Goal: Task Accomplishment & Management: Manage account settings

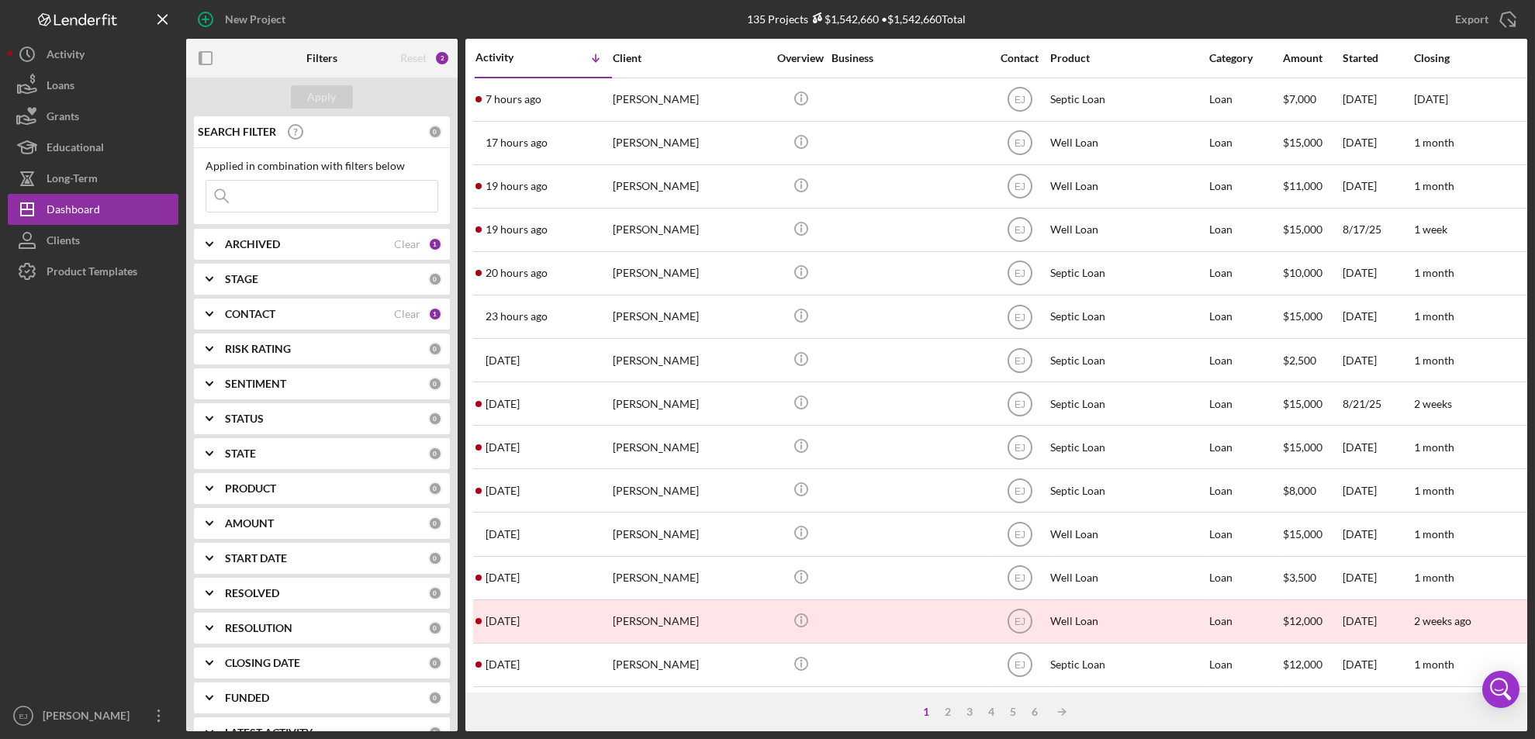
click at [202, 278] on icon "Icon/Expander" at bounding box center [209, 279] width 39 height 39
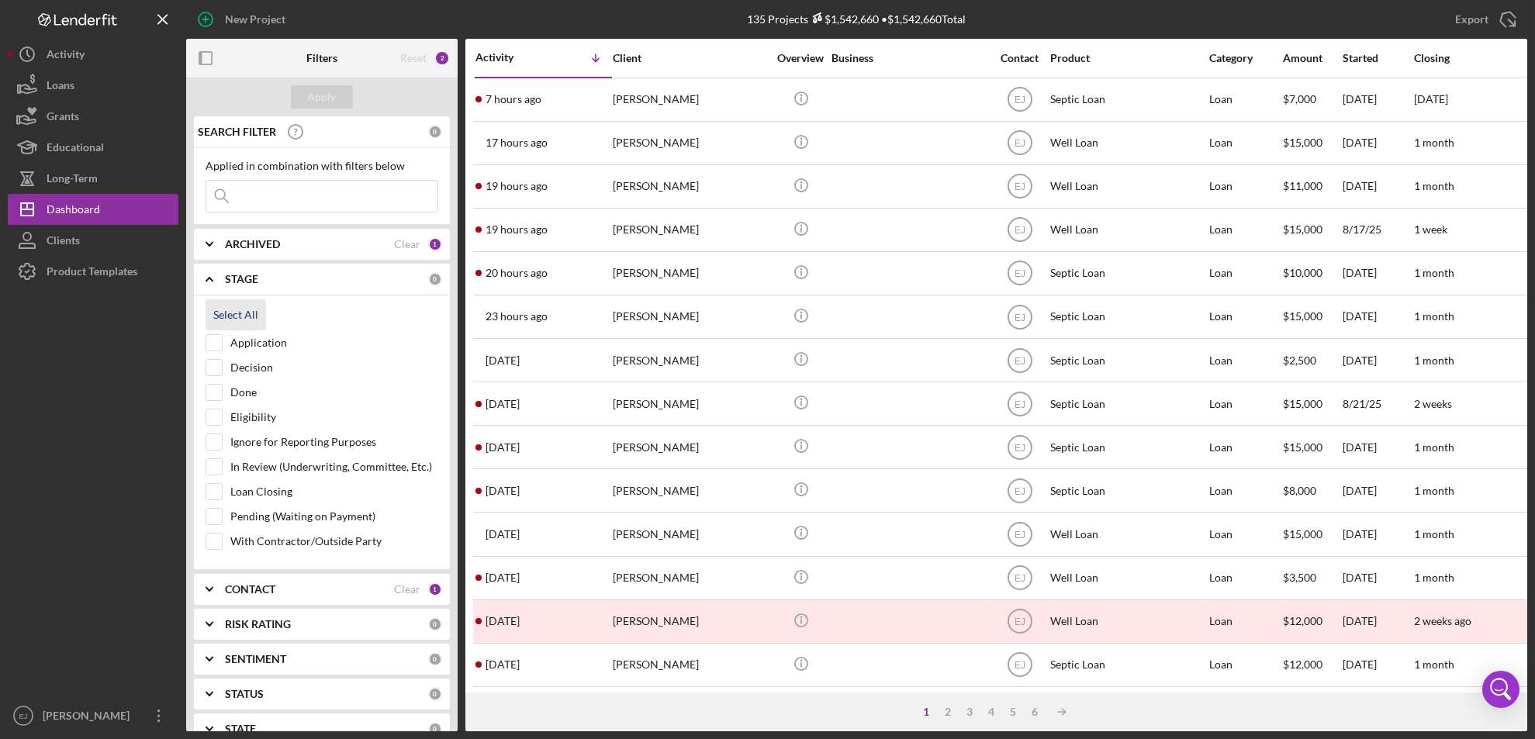
click at [210, 301] on button "Select All" at bounding box center [236, 314] width 61 height 31
checkbox input "true"
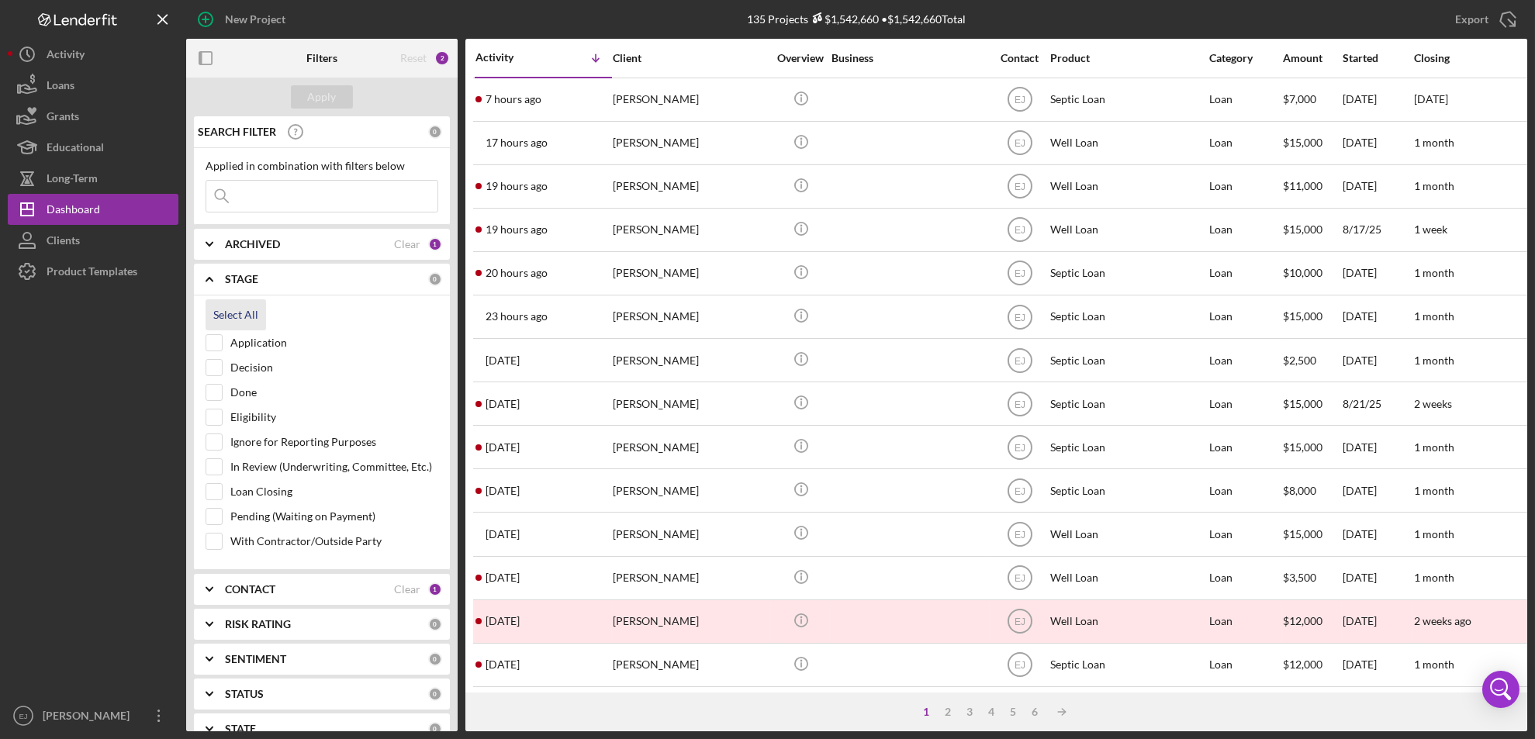
checkbox input "true"
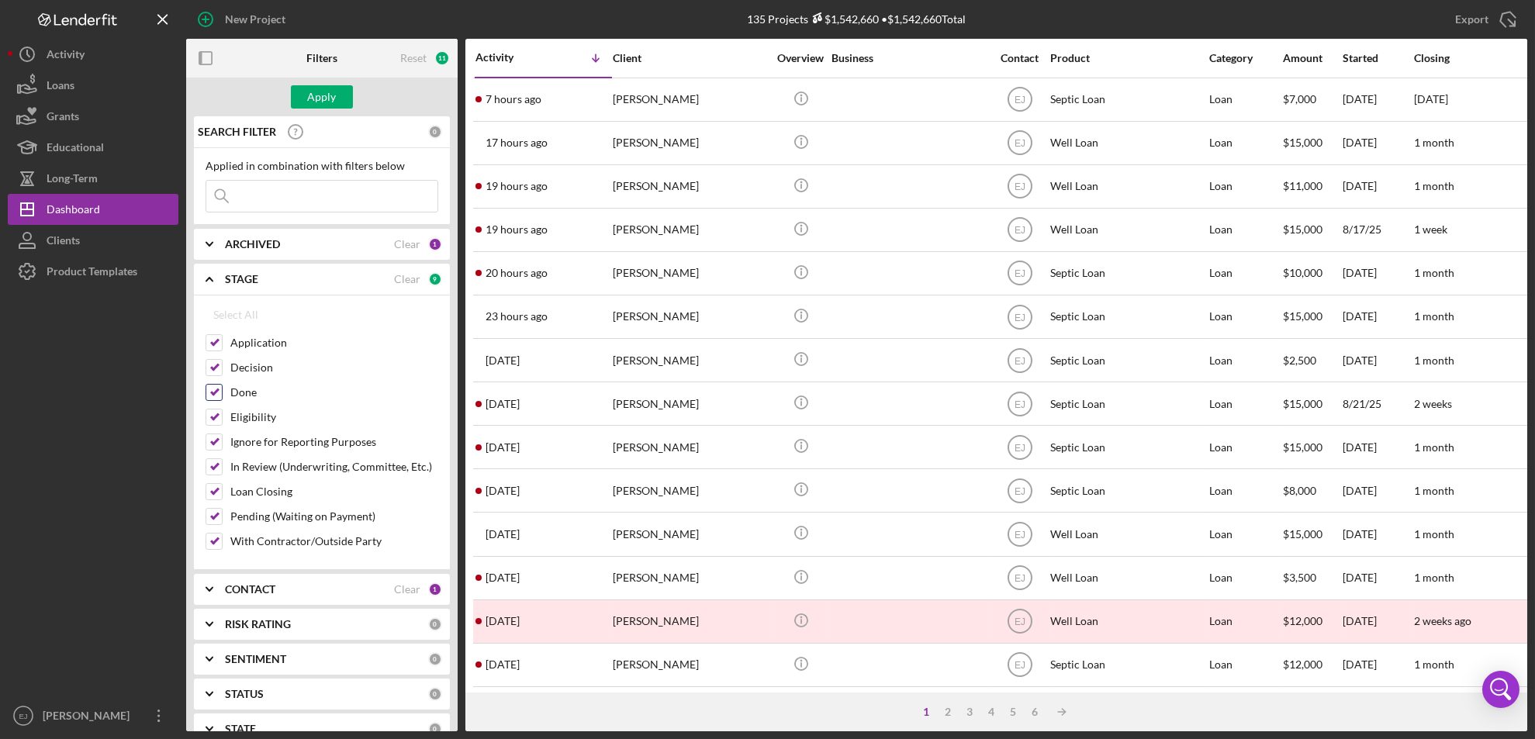
click at [206, 396] on input "Done" at bounding box center [214, 393] width 16 height 16
checkbox input "false"
click at [339, 88] on button "Apply" at bounding box center [322, 96] width 62 height 23
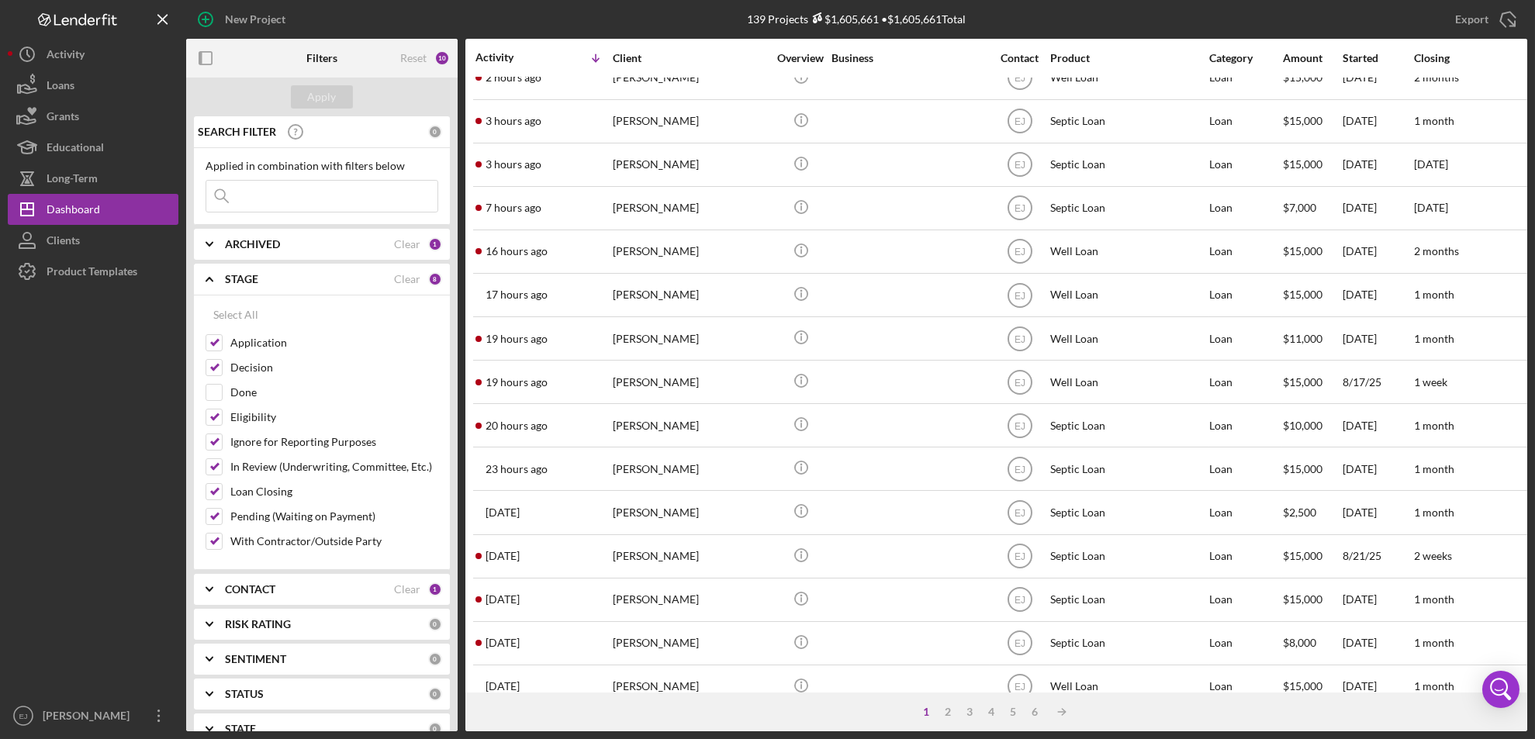
scroll to position [40, 0]
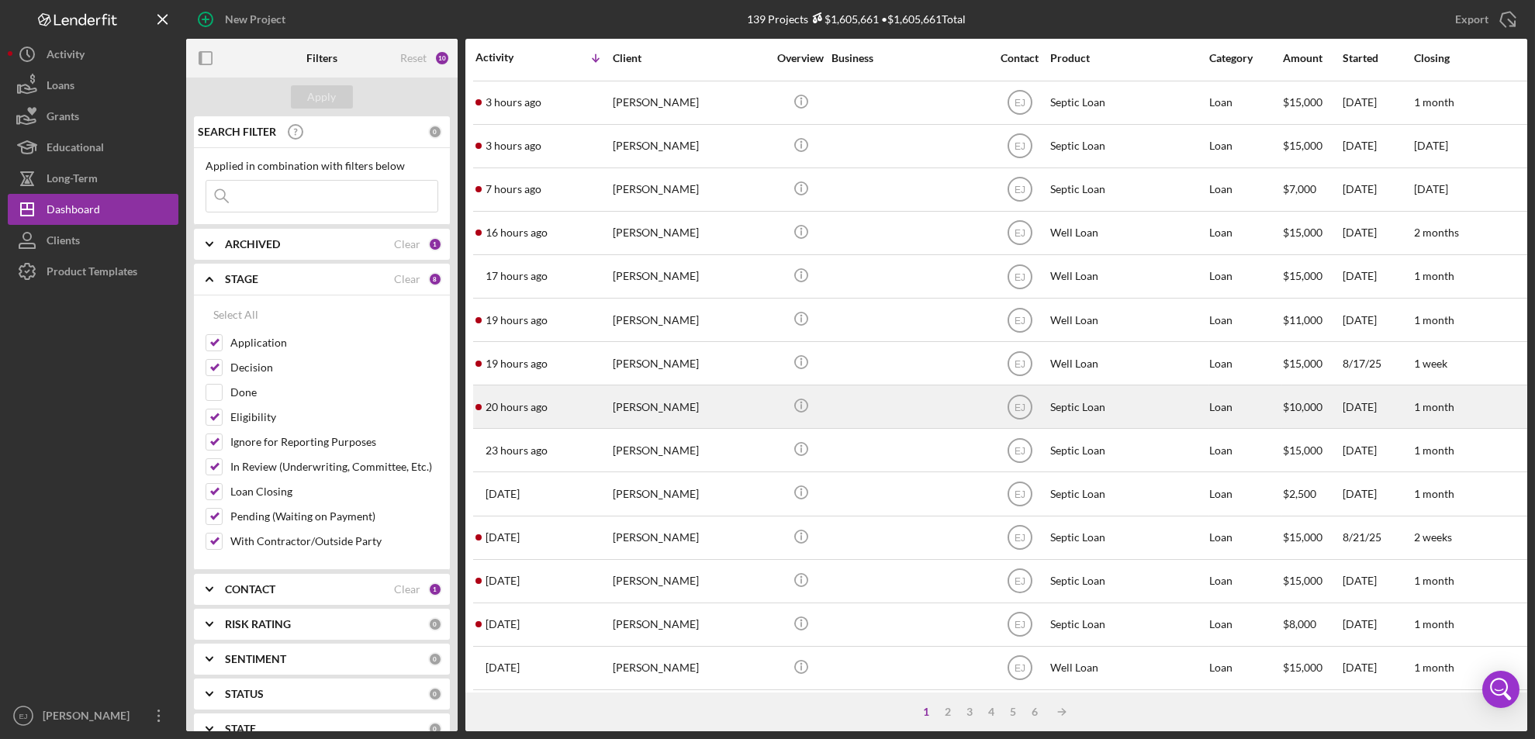
click at [632, 416] on div "[PERSON_NAME]" at bounding box center [690, 406] width 155 height 41
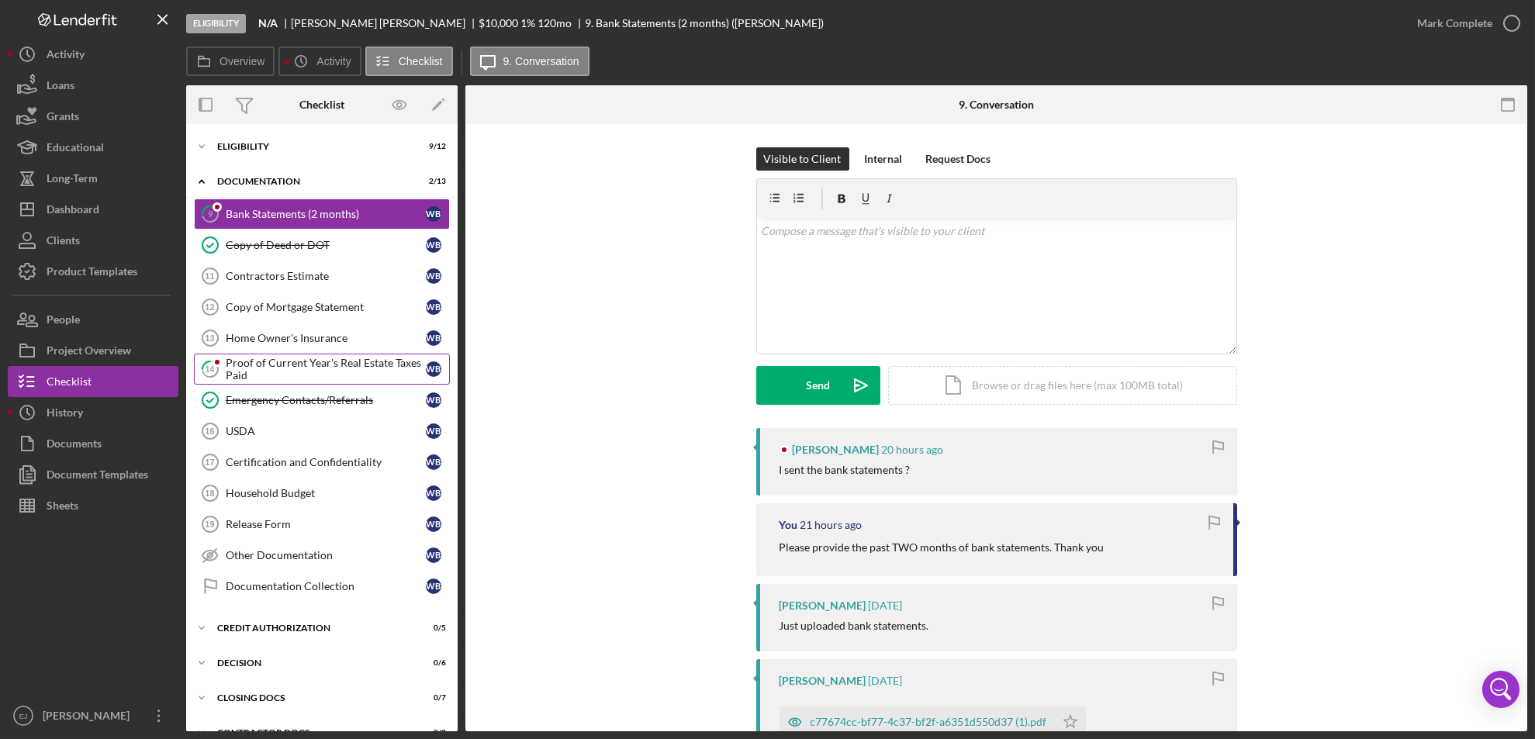
click at [348, 377] on div "Proof of Current Year's Real Estate Taxes Paid" at bounding box center [326, 369] width 200 height 25
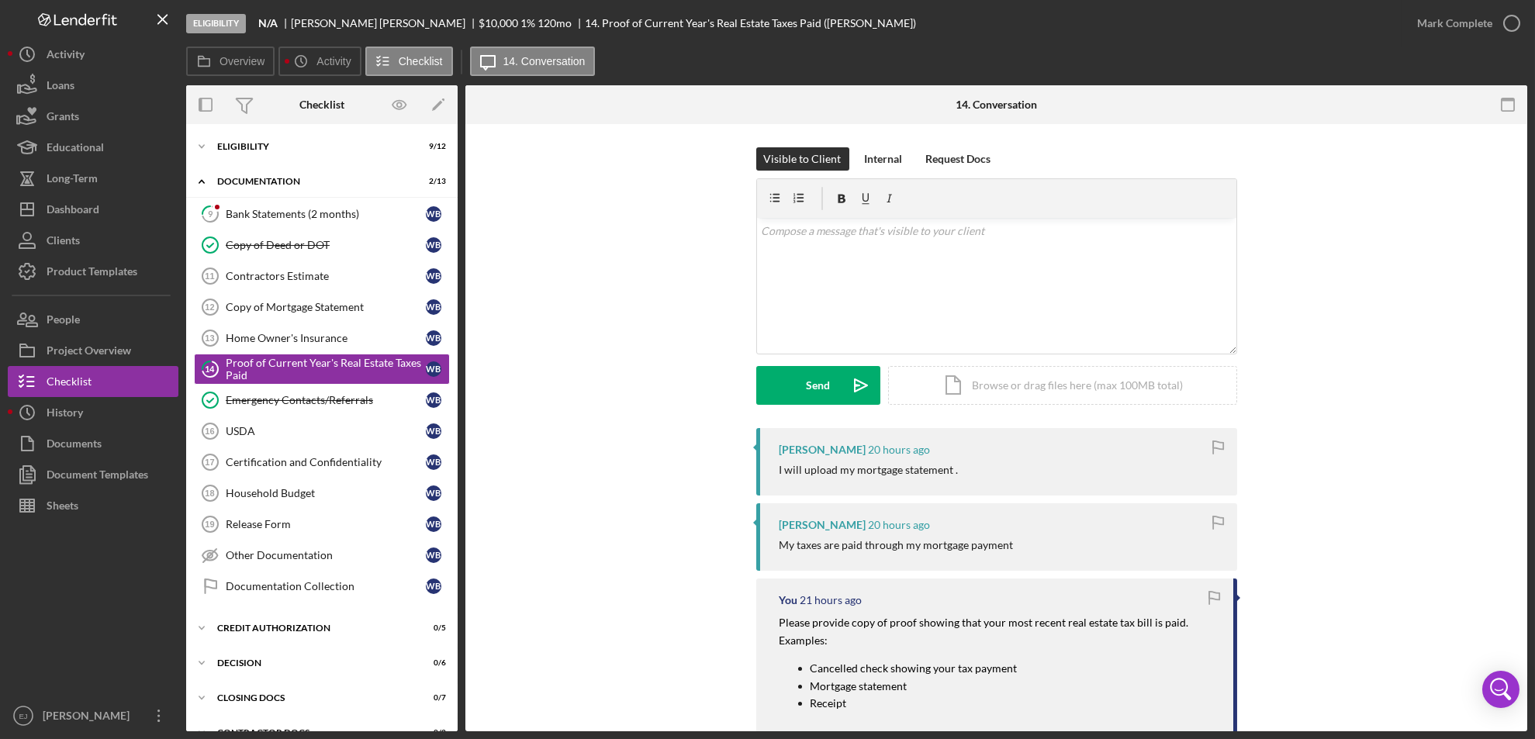
scroll to position [420, 0]
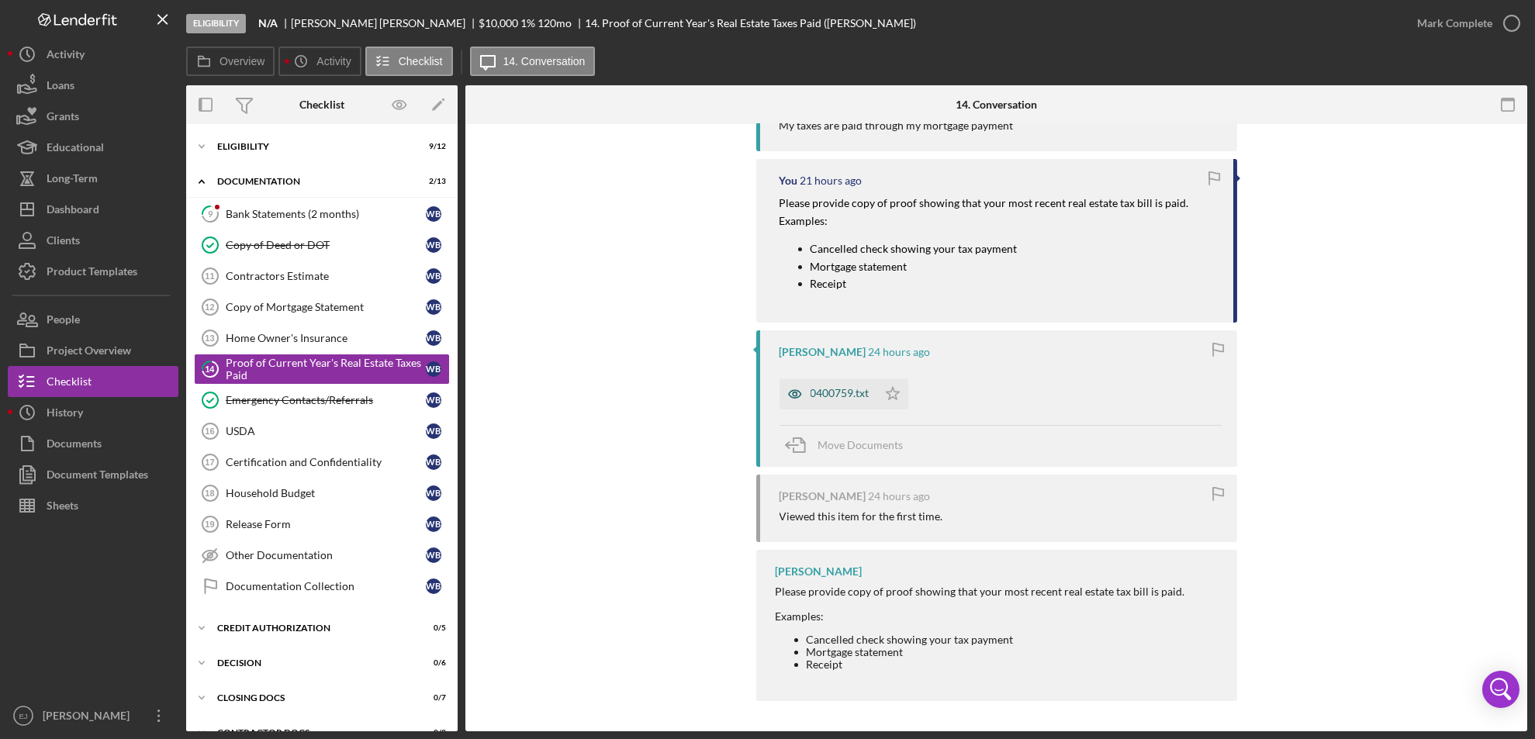
click at [843, 398] on div "0400759.txt" at bounding box center [840, 393] width 59 height 12
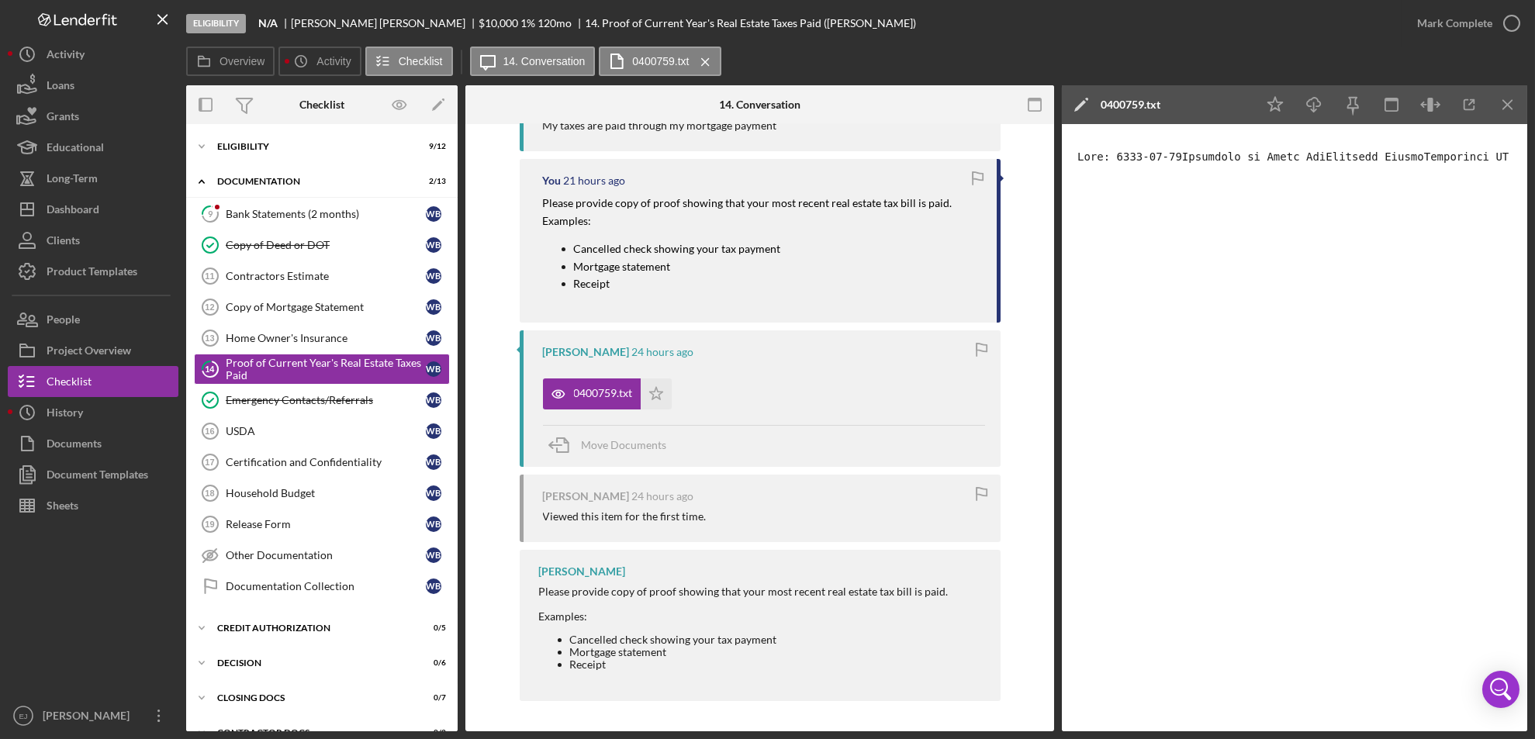
click at [1047, 309] on div "Visible to Client Internal Request Docs v Color teal Color pink Remove color Ad…" at bounding box center [760, 218] width 589 height 1028
click at [1054, 309] on div "Overview Internal Workflow Stage Eligibility Icon/Dropdown Arrow Archive (can u…" at bounding box center [856, 408] width 1341 height 646
click at [1055, 320] on div "Overview Internal Workflow Stage Eligibility Icon/Dropdown Arrow Archive (can u…" at bounding box center [856, 408] width 1341 height 646
click at [1049, 320] on div "Visible to Client Internal Request Docs v Color teal Color pink Remove color Ad…" at bounding box center [760, 218] width 589 height 1028
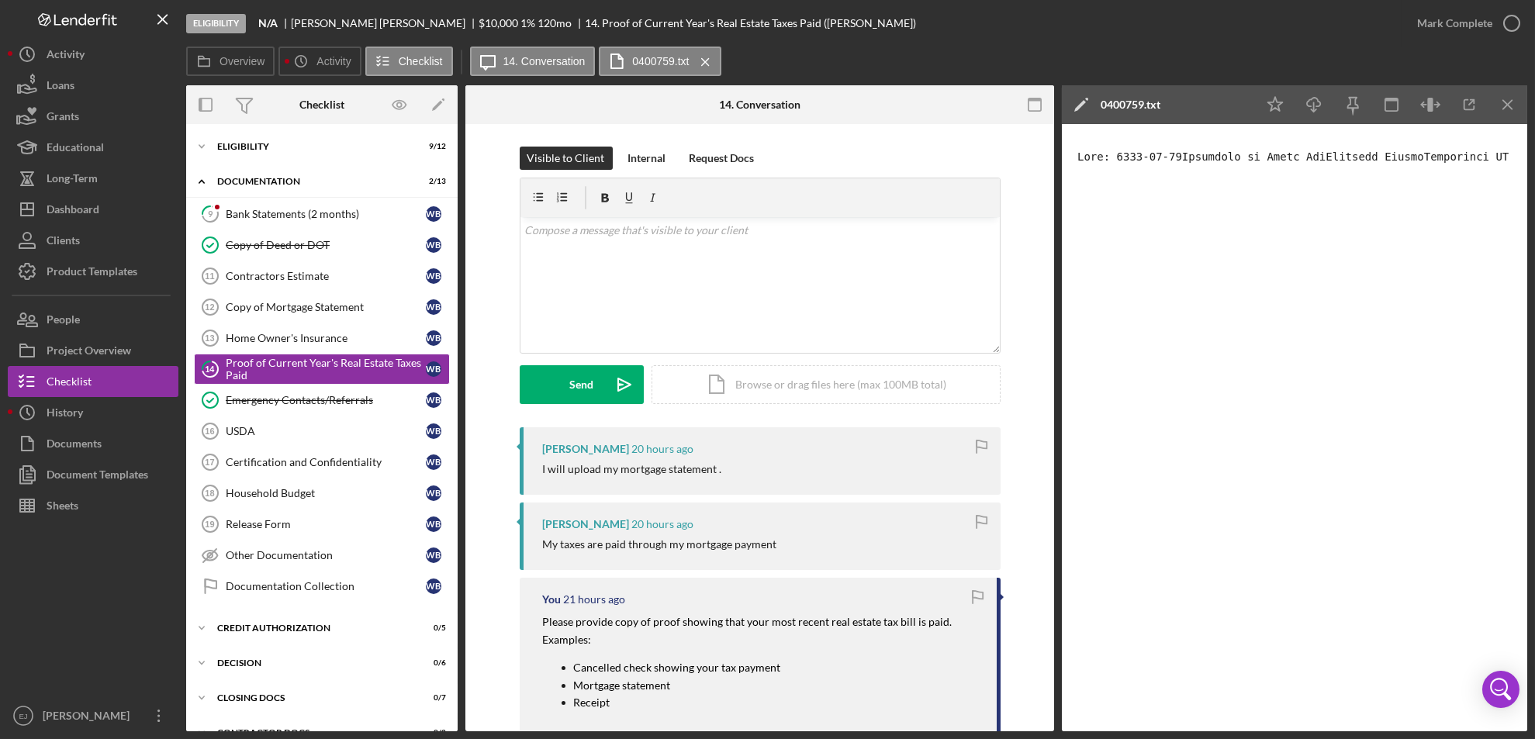
scroll to position [0, 0]
click at [344, 325] on link "Home Owner's Insurance 13 Home Owner's Insurance W B" at bounding box center [322, 338] width 256 height 31
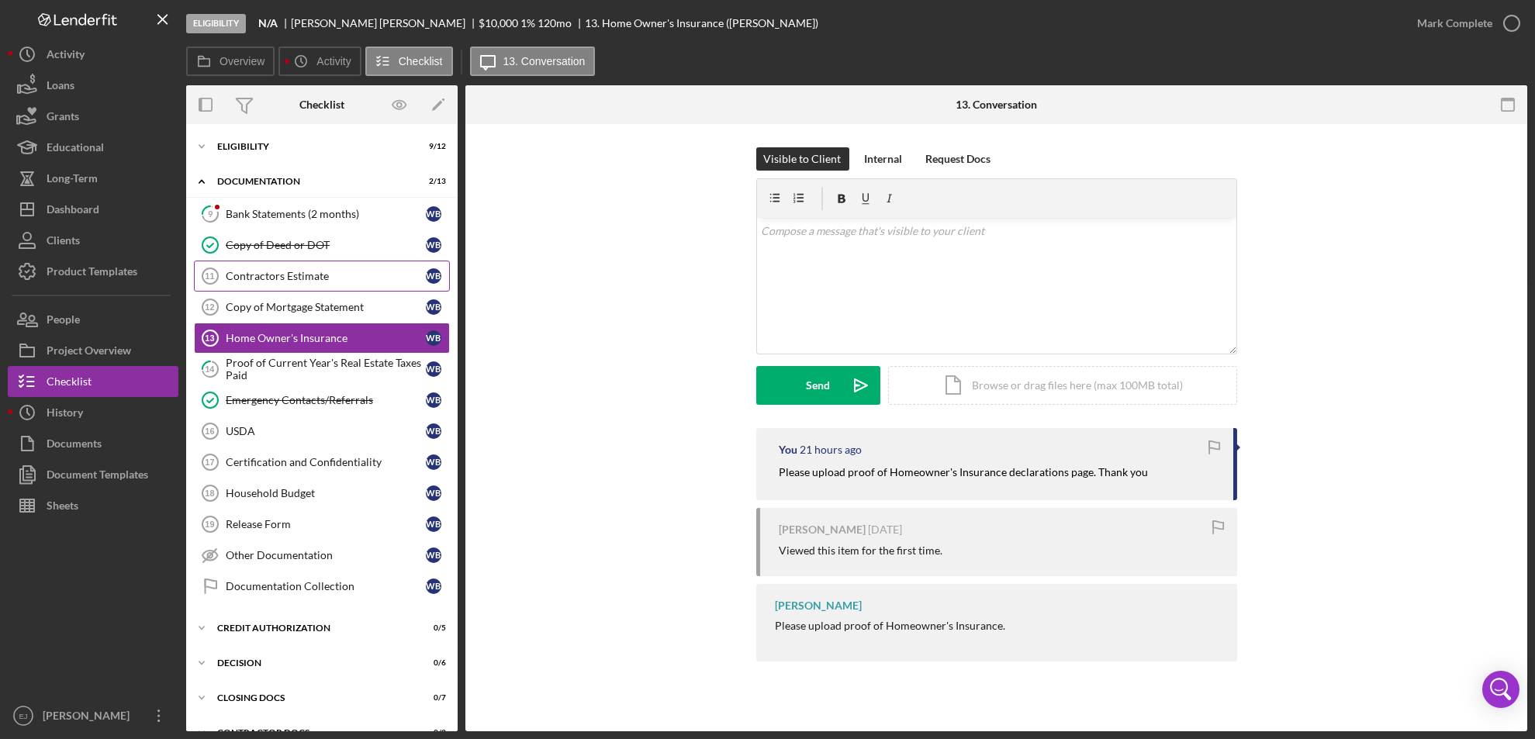
click at [293, 273] on div "Contractors Estimate" at bounding box center [326, 276] width 200 height 12
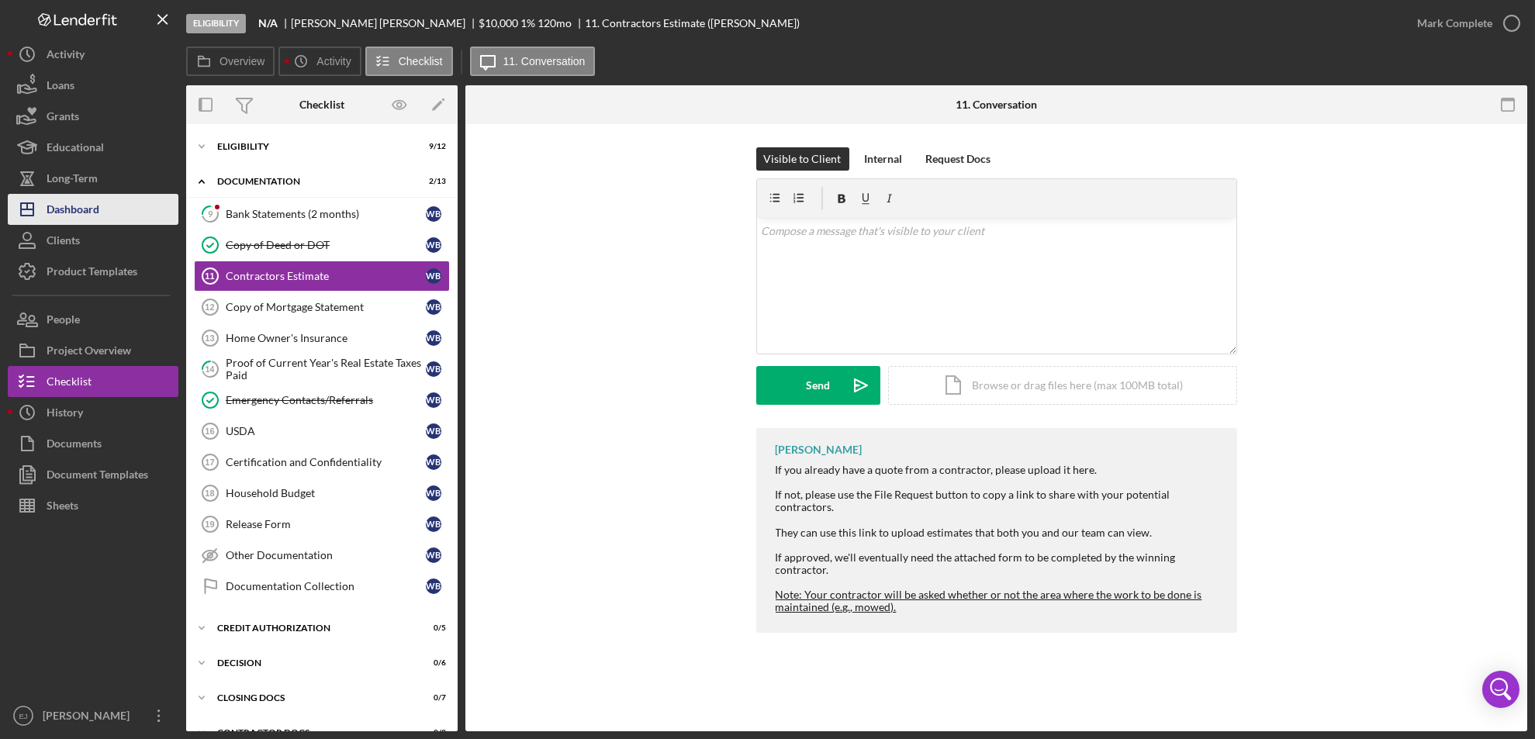
click at [92, 216] on div "Dashboard" at bounding box center [73, 211] width 53 height 35
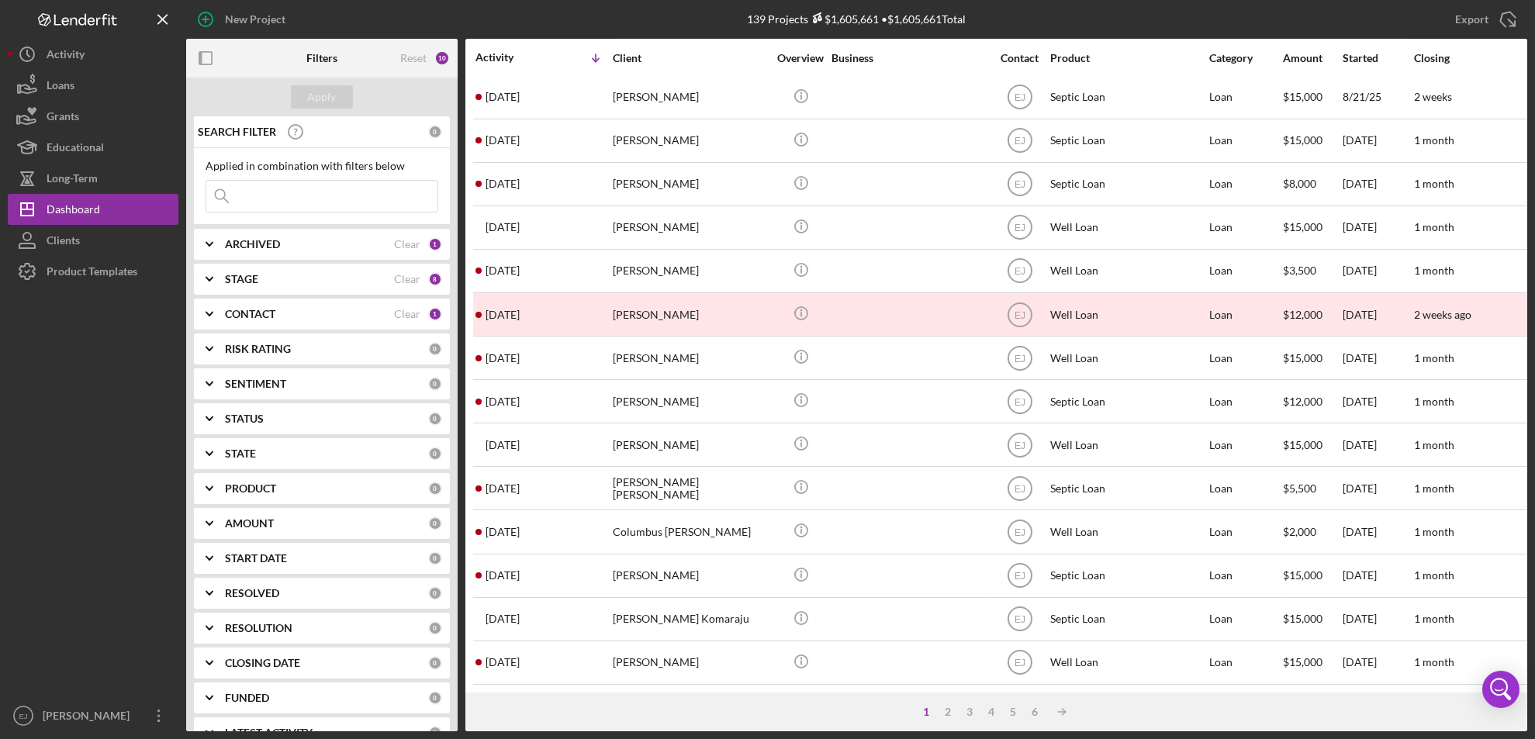
scroll to position [506, 0]
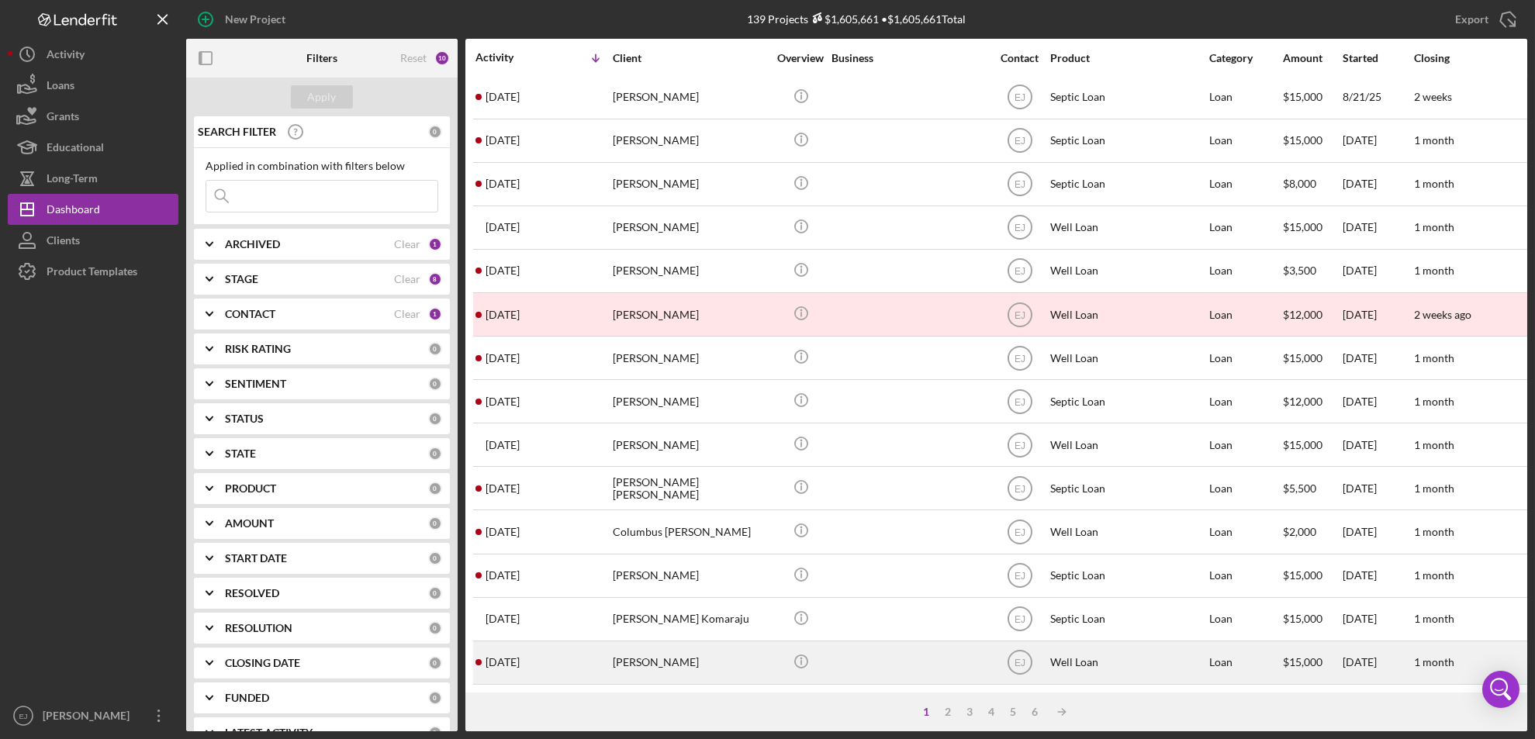
click at [631, 652] on div "[PERSON_NAME]" at bounding box center [690, 662] width 155 height 41
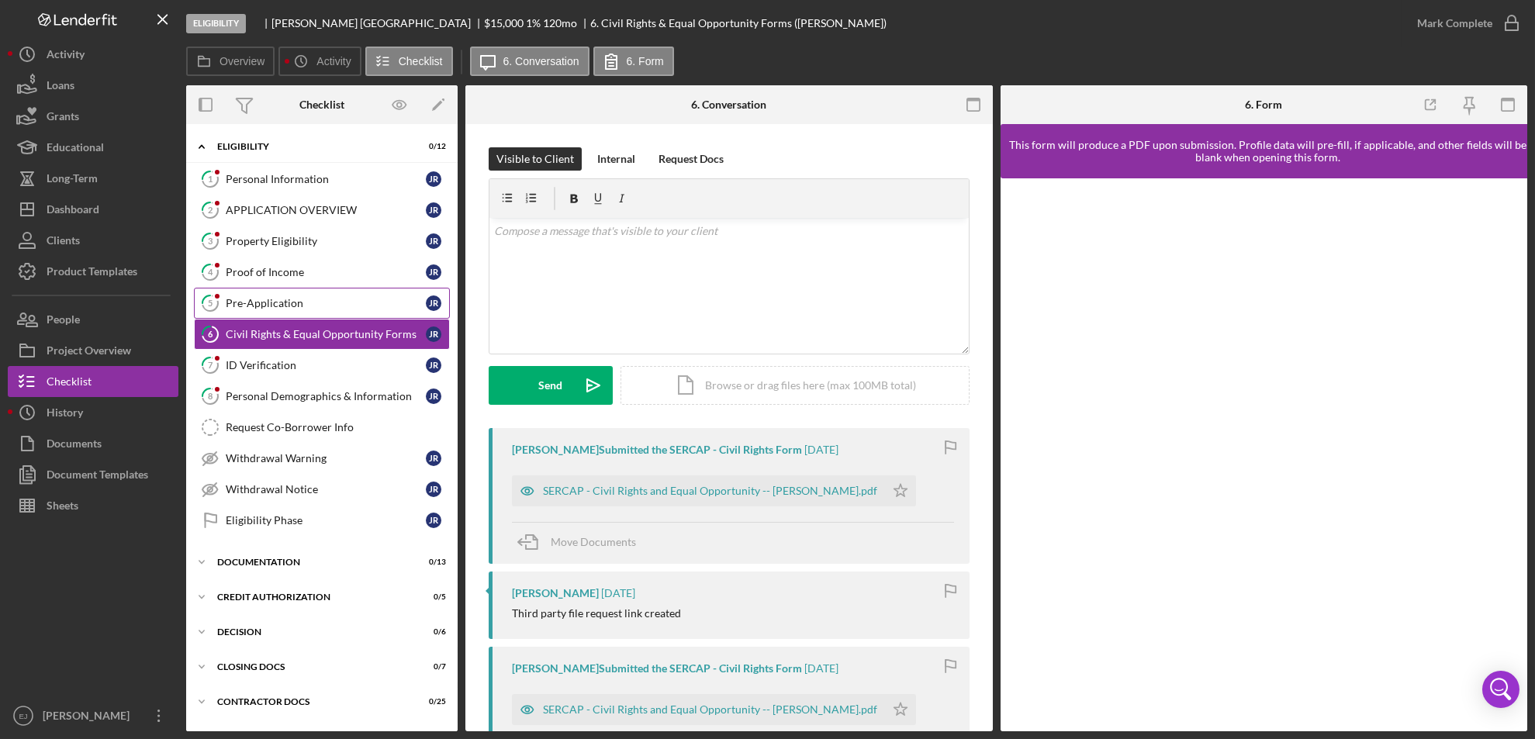
click at [265, 299] on div "Pre-Application" at bounding box center [326, 303] width 200 height 12
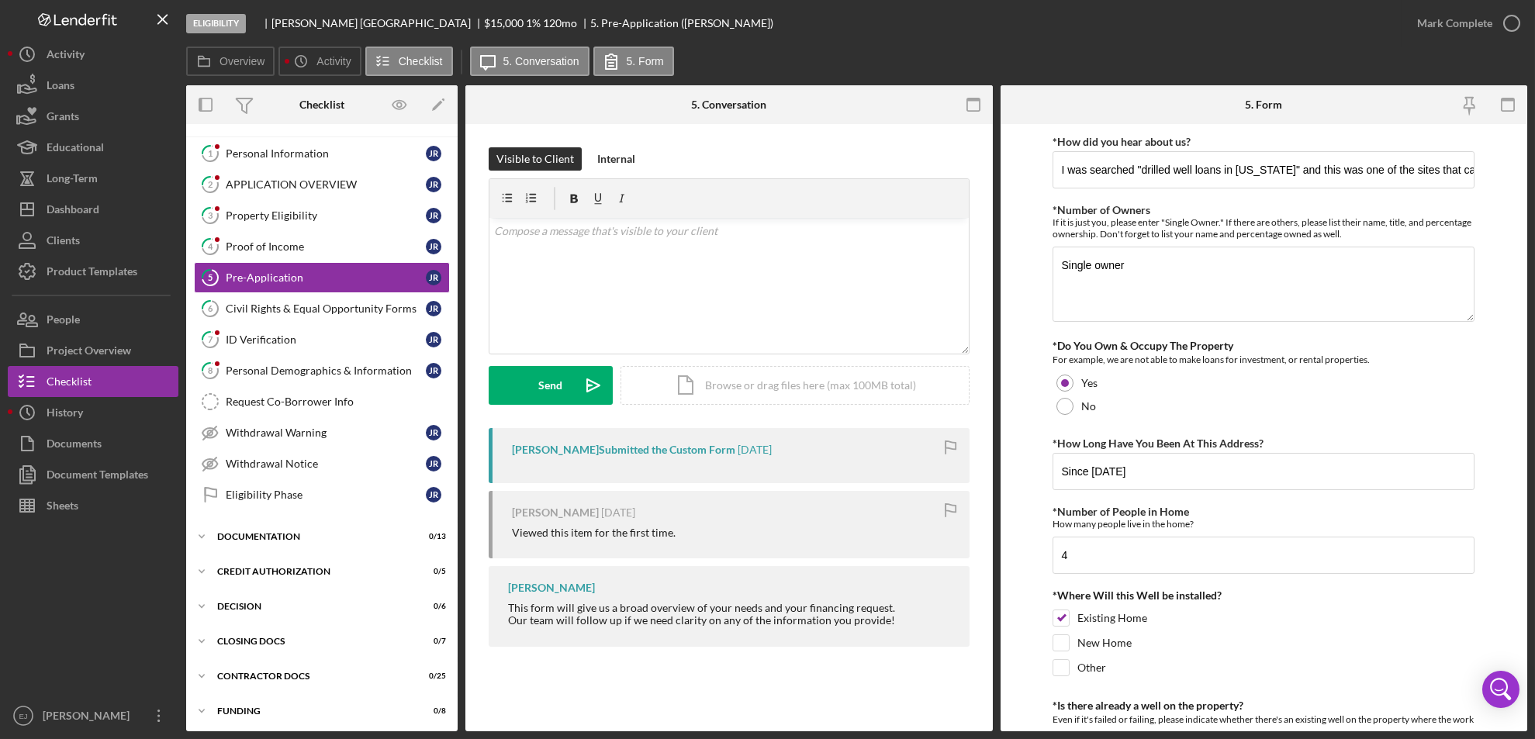
scroll to position [29, 0]
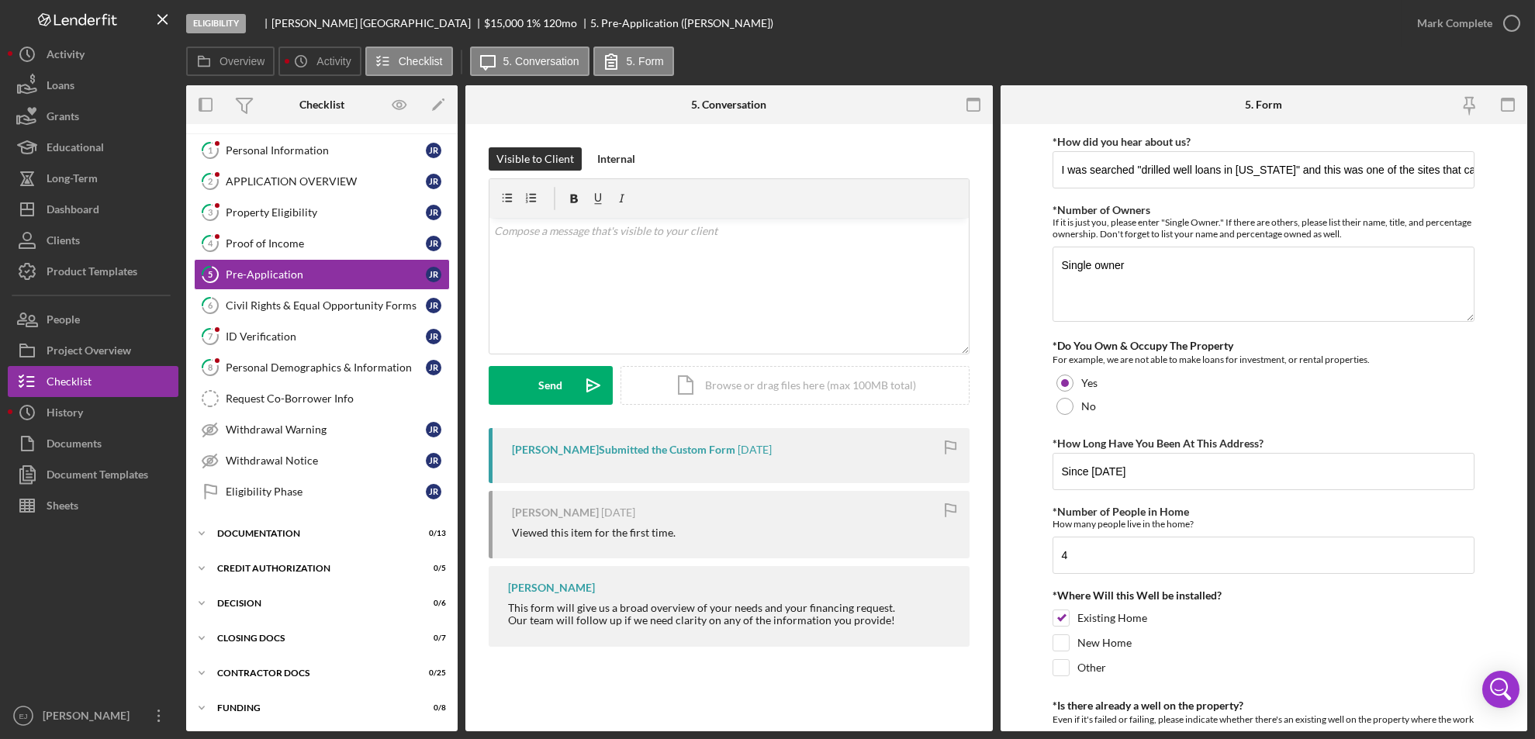
click at [1527, 464] on form "*How did you hear about us? I was searched "drilled well loans in [US_STATE]" a…" at bounding box center [1265, 428] width 528 height 608
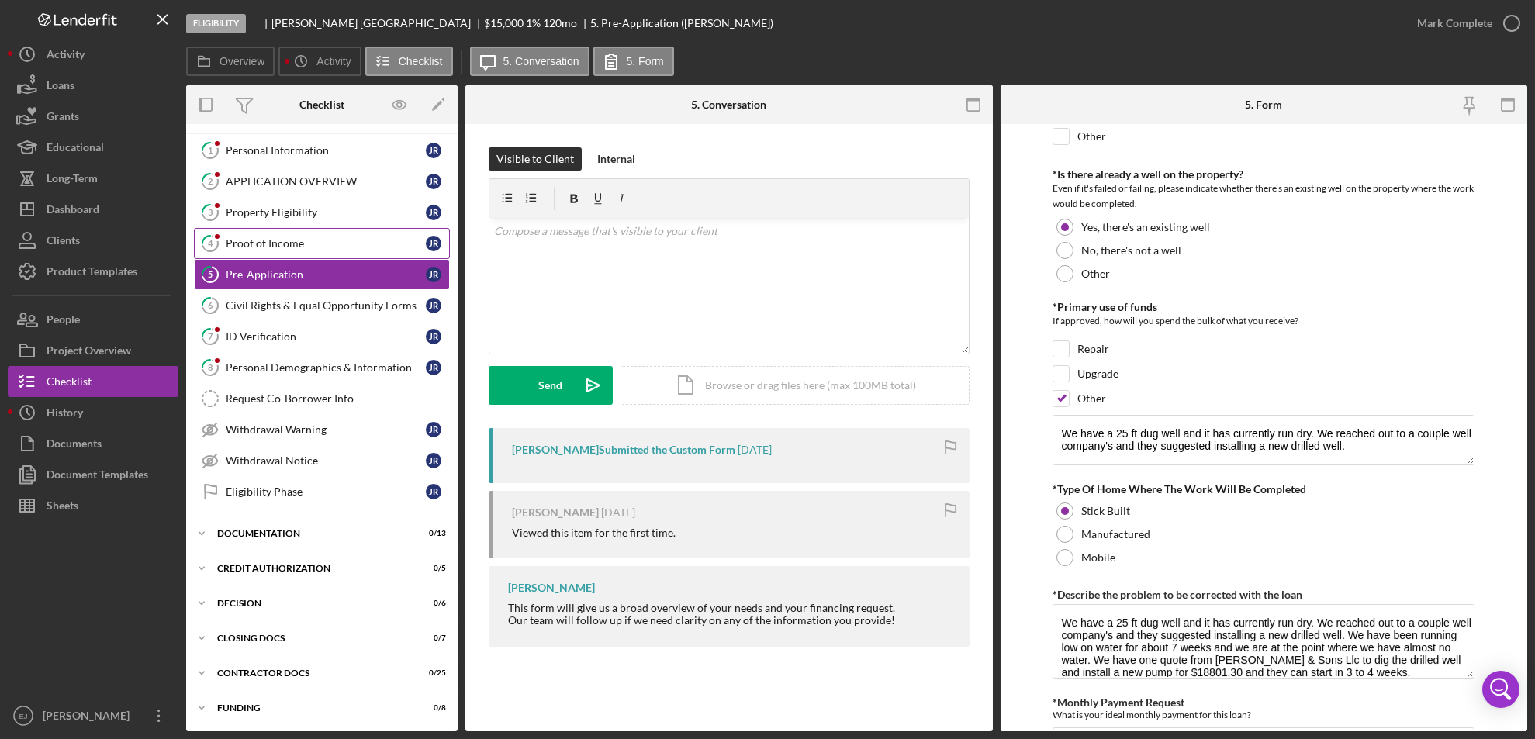
click at [224, 237] on icon "4" at bounding box center [210, 243] width 39 height 39
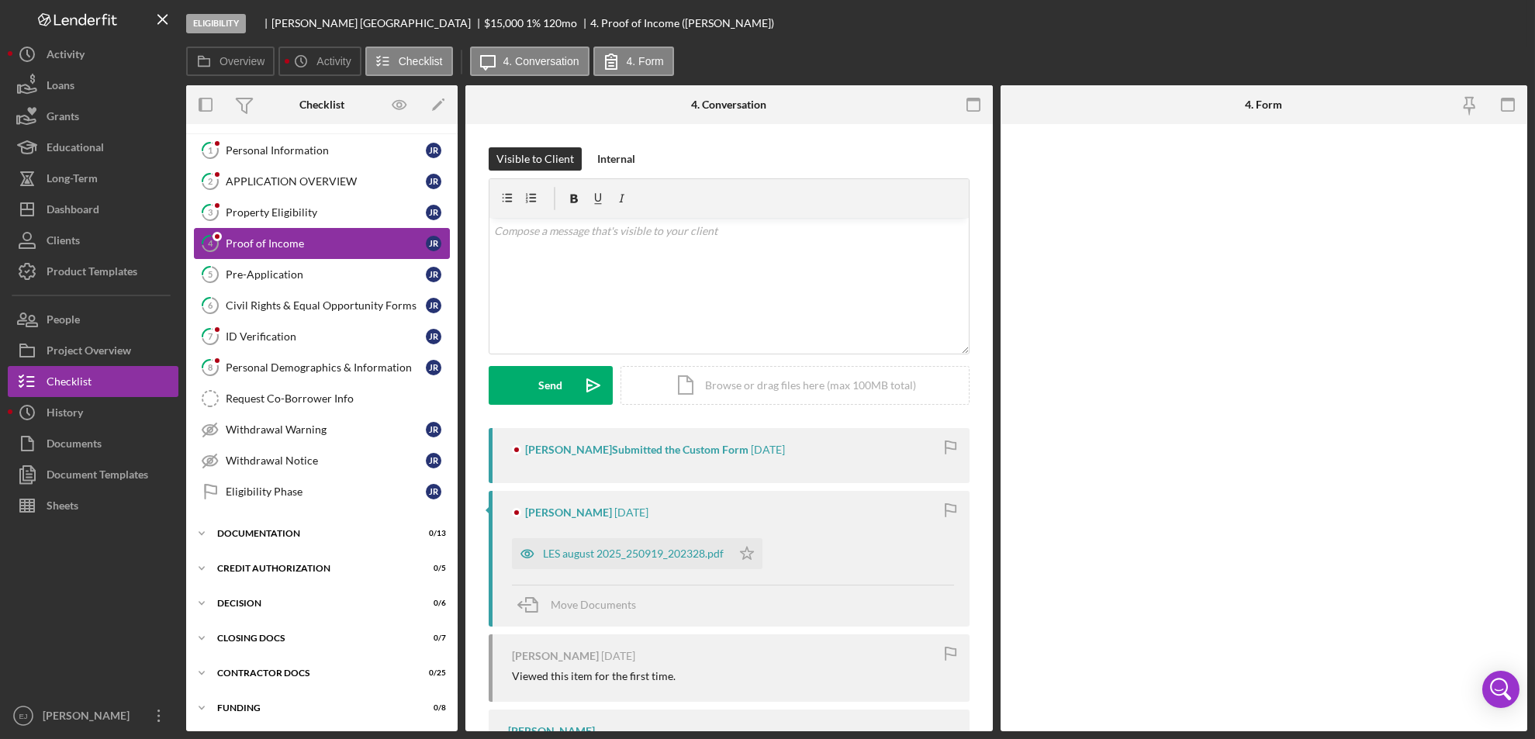
scroll to position [27, 0]
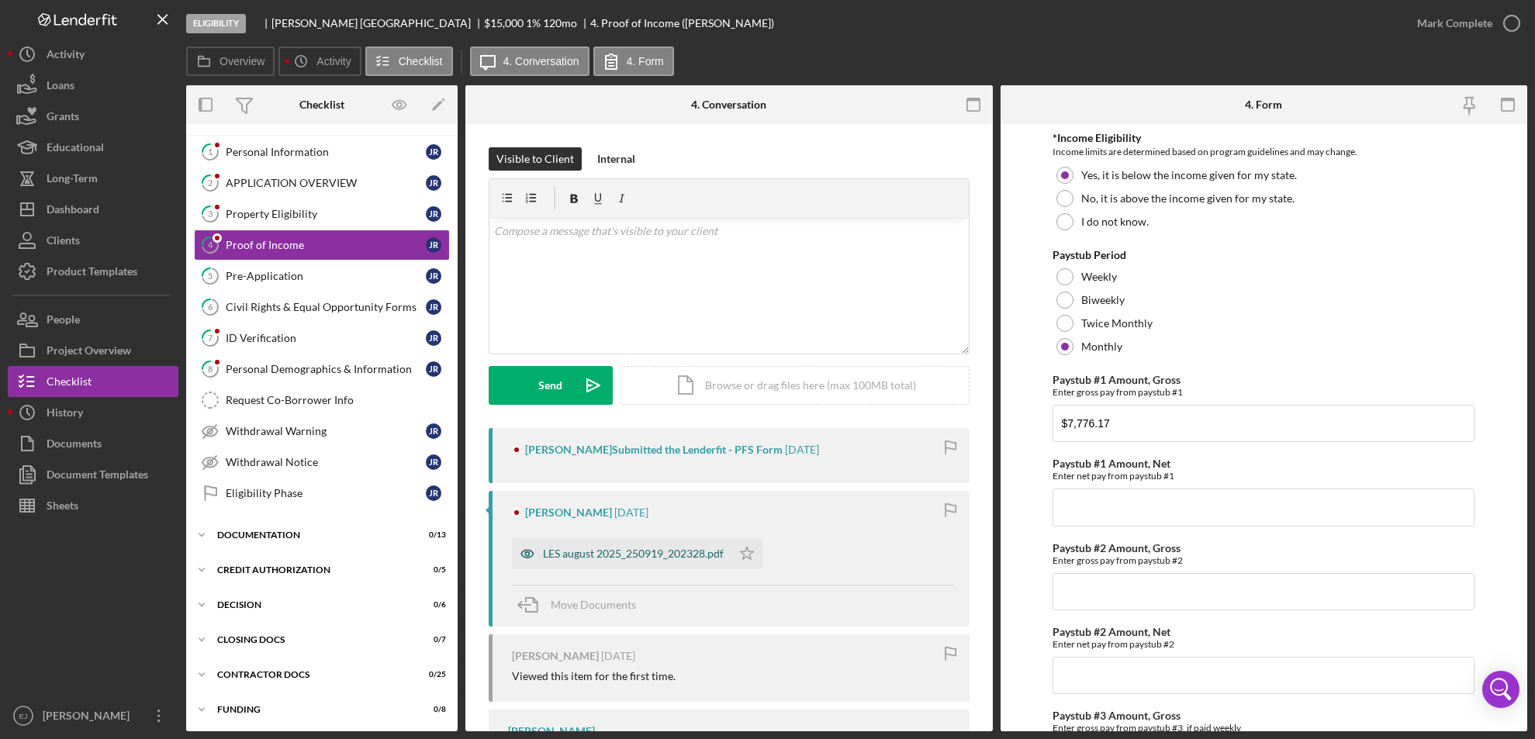
click at [574, 554] on div "LES august 2025_250919_202328.pdf" at bounding box center [633, 554] width 181 height 12
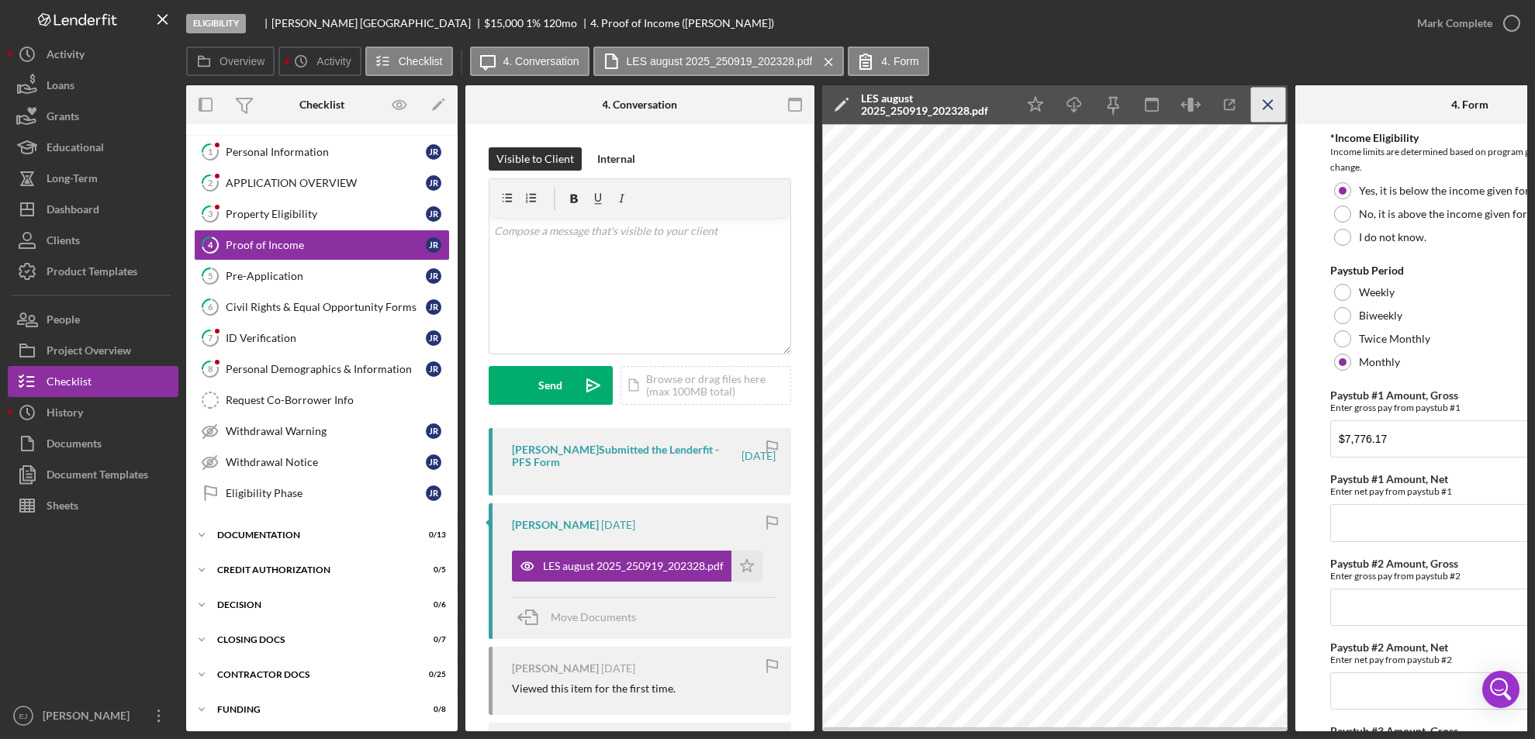
click at [1258, 97] on icon "Icon/Menu Close" at bounding box center [1268, 105] width 35 height 35
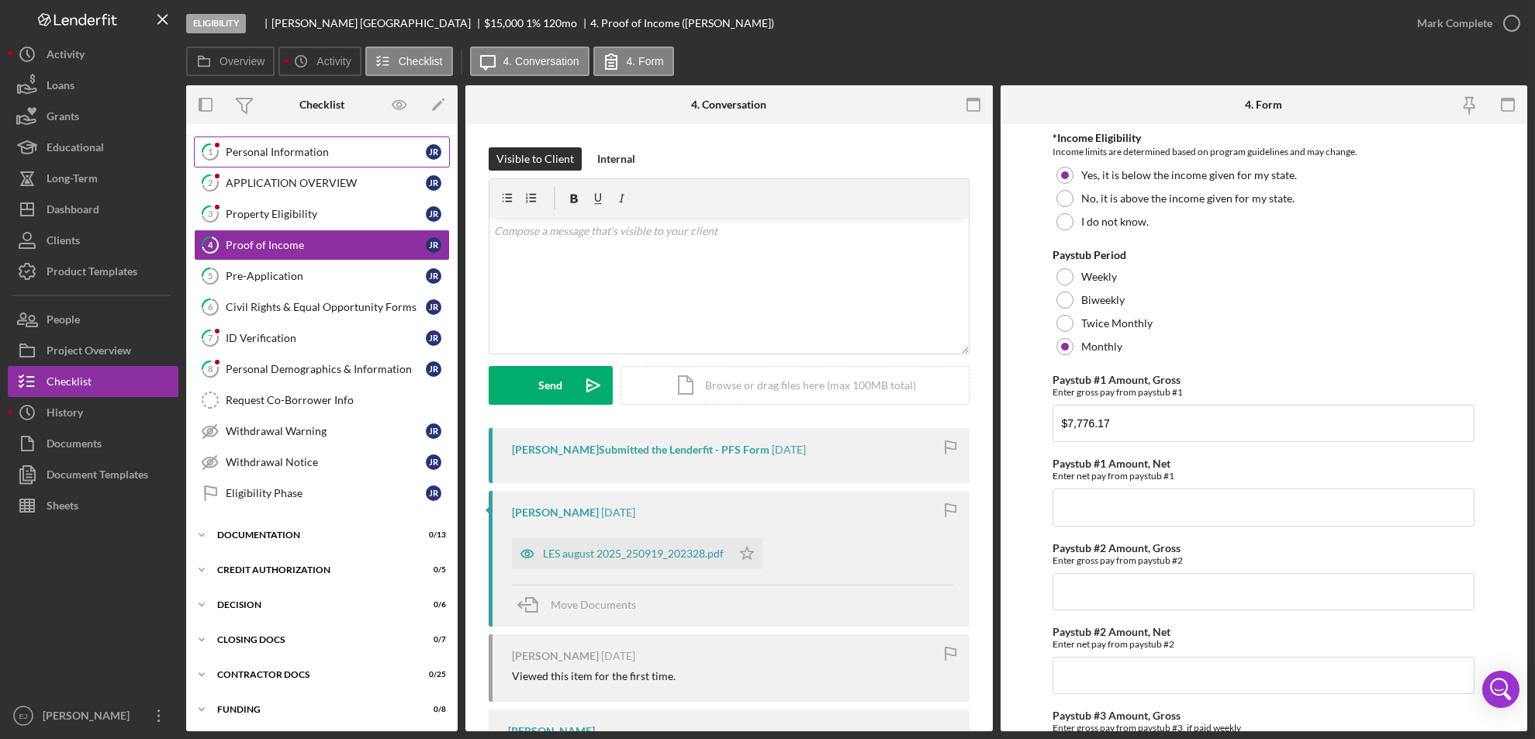
click at [299, 155] on div "Personal Information" at bounding box center [326, 152] width 200 height 12
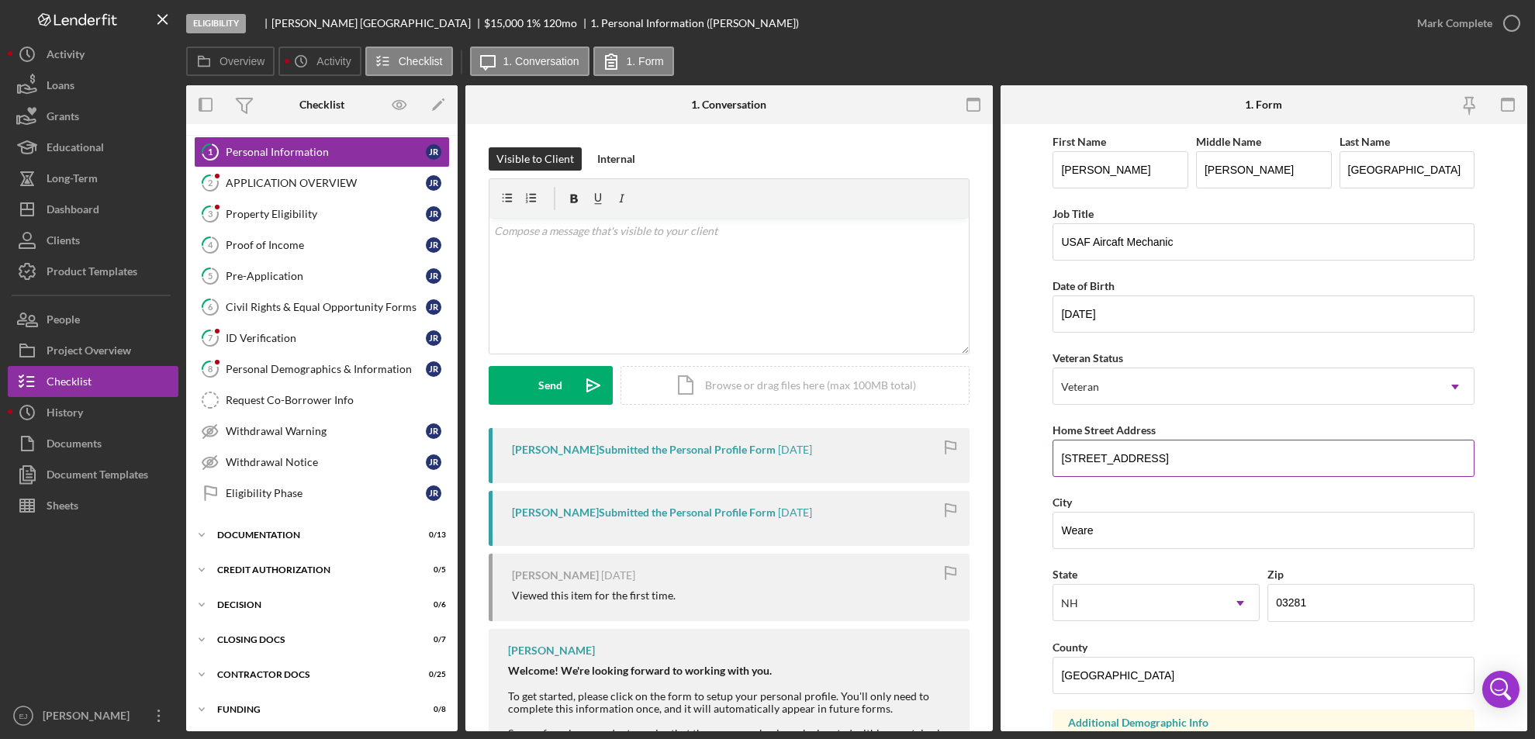
click at [1060, 453] on input "[STREET_ADDRESS]" at bounding box center [1264, 458] width 422 height 37
drag, startPoint x: 1058, startPoint y: 454, endPoint x: 1147, endPoint y: 455, distance: 89.2
click at [1147, 455] on input "[STREET_ADDRESS]" at bounding box center [1264, 458] width 422 height 37
click at [346, 219] on div "Property Eligibility" at bounding box center [326, 214] width 200 height 12
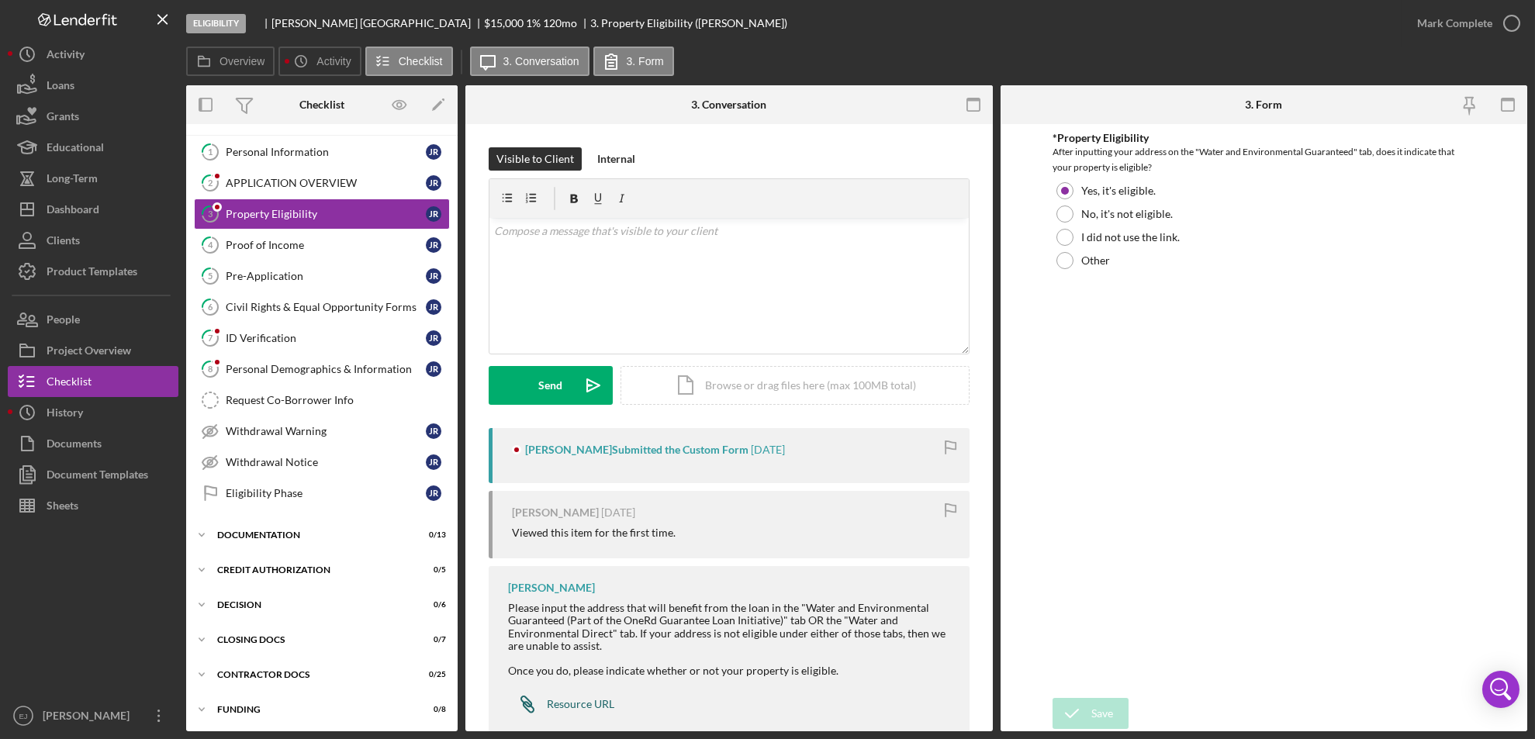
click at [577, 698] on div "Resource URL" at bounding box center [581, 704] width 68 height 12
click at [320, 144] on link "1 Personal Information J R" at bounding box center [322, 152] width 256 height 31
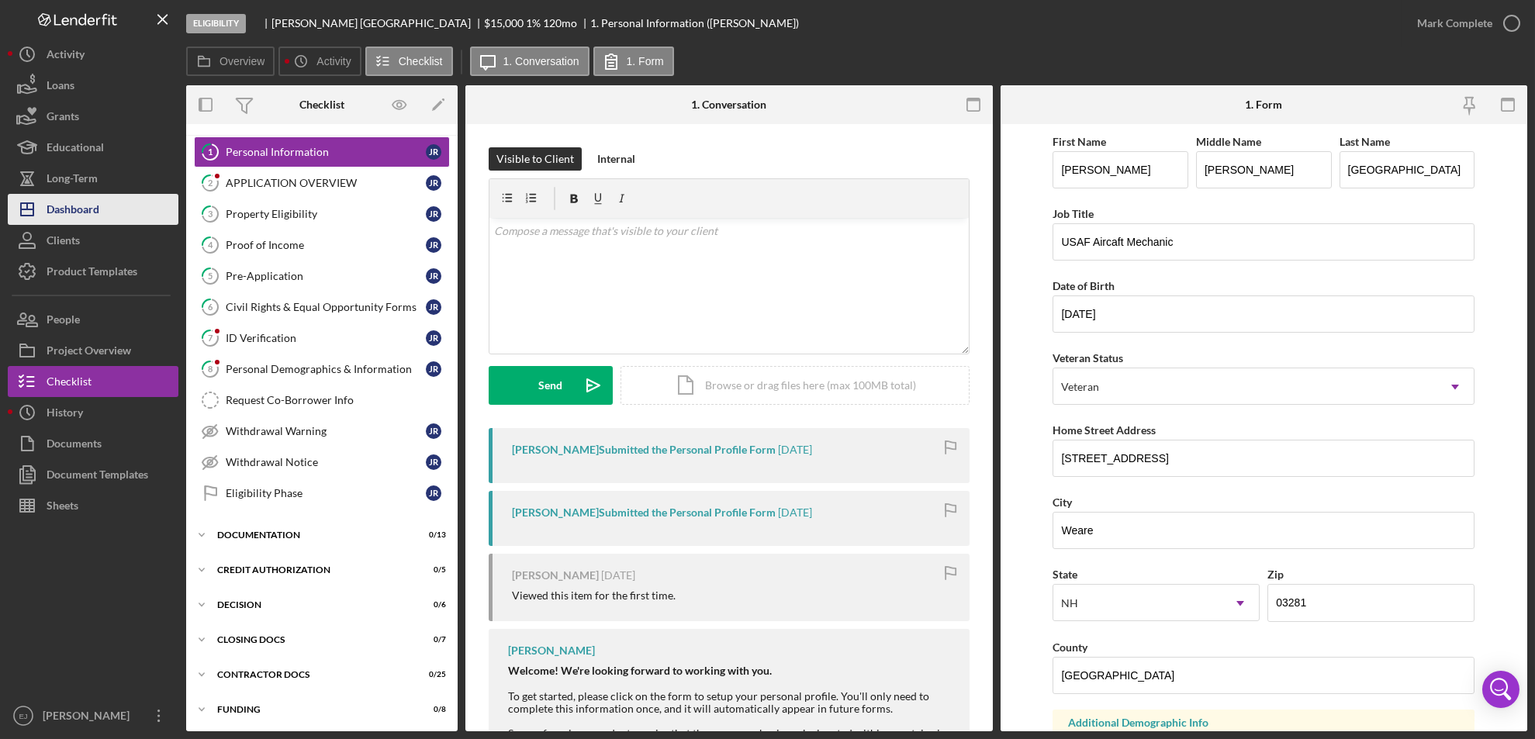
click at [67, 213] on div "Dashboard" at bounding box center [73, 211] width 53 height 35
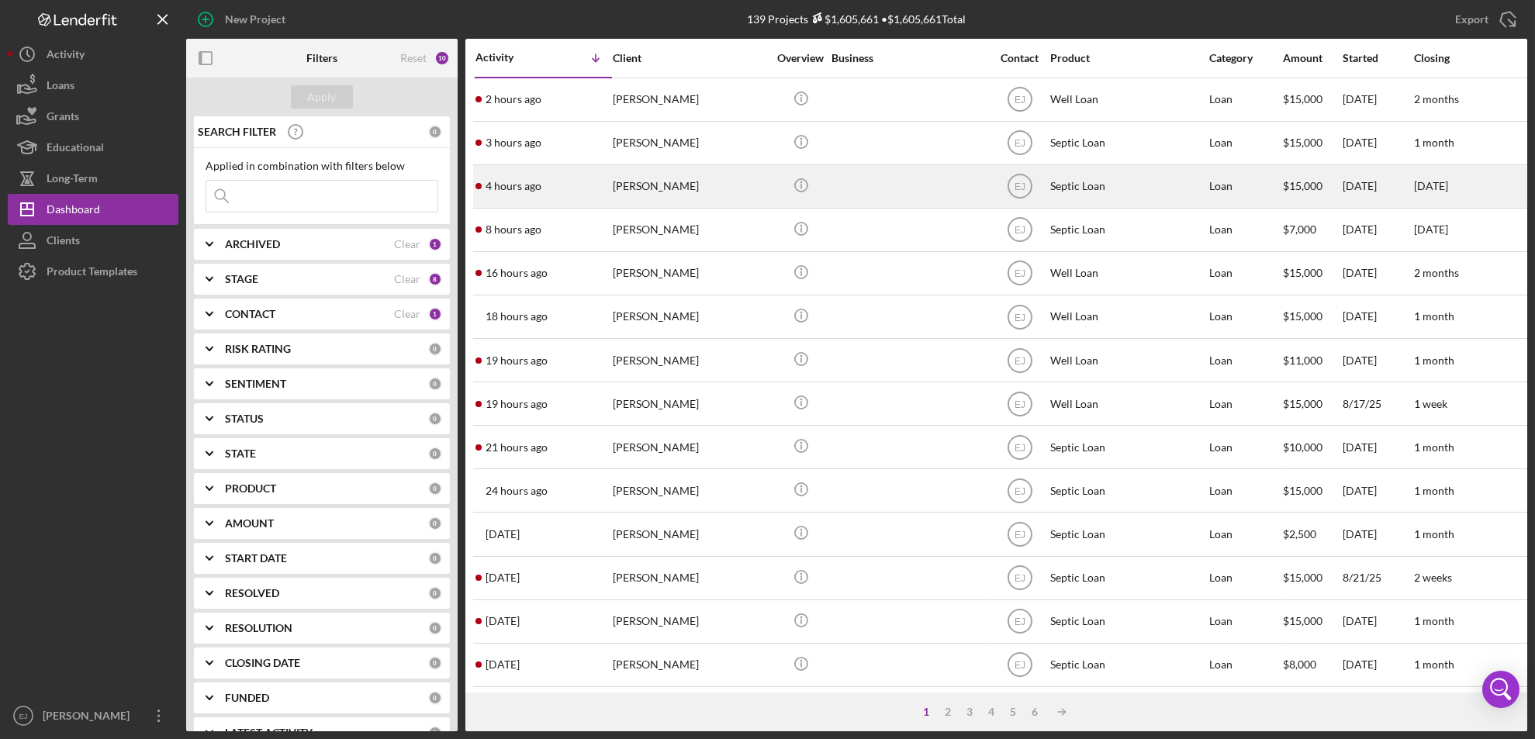
click at [639, 192] on div "[PERSON_NAME]" at bounding box center [690, 186] width 155 height 41
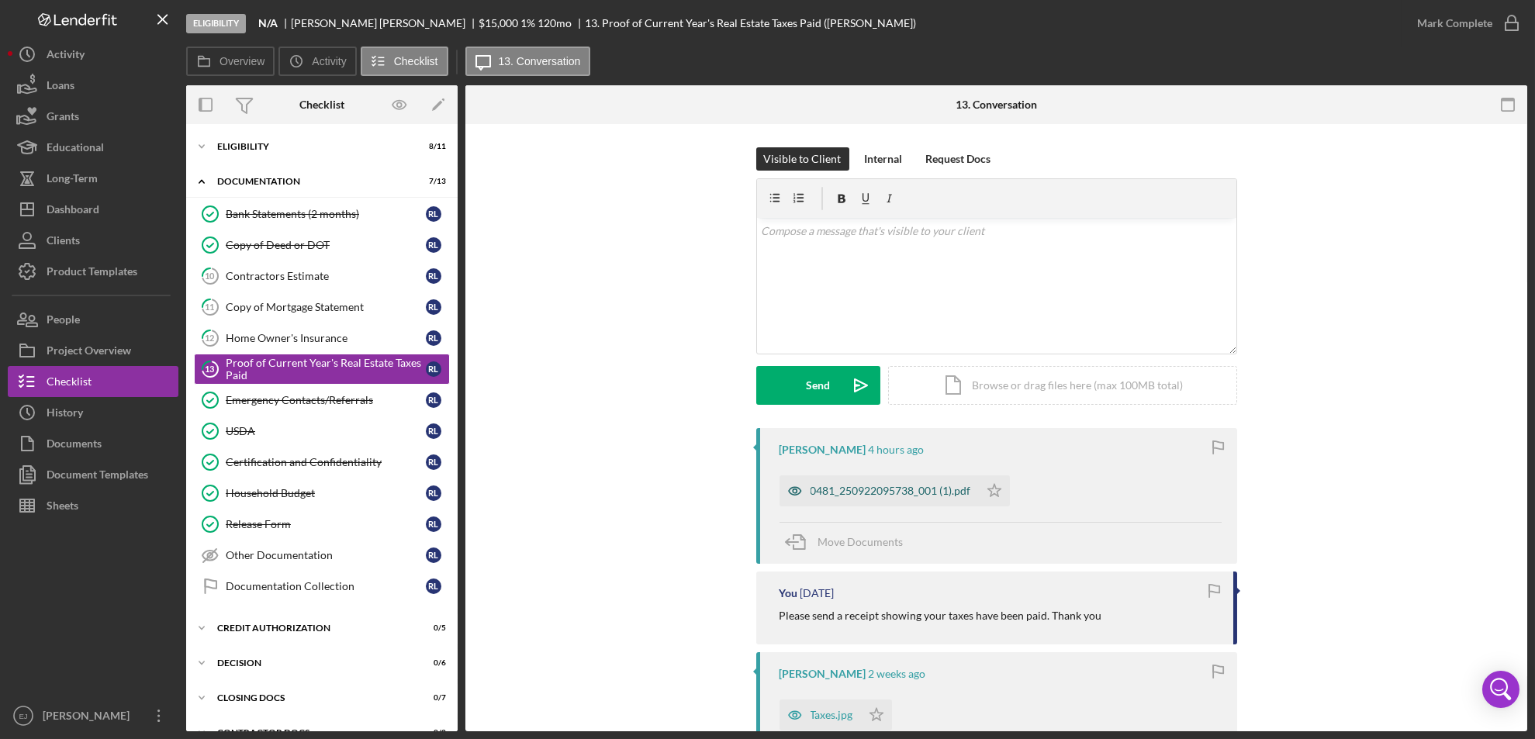
click at [878, 497] on div "0481_250922095738_001 (1).pdf" at bounding box center [891, 491] width 161 height 12
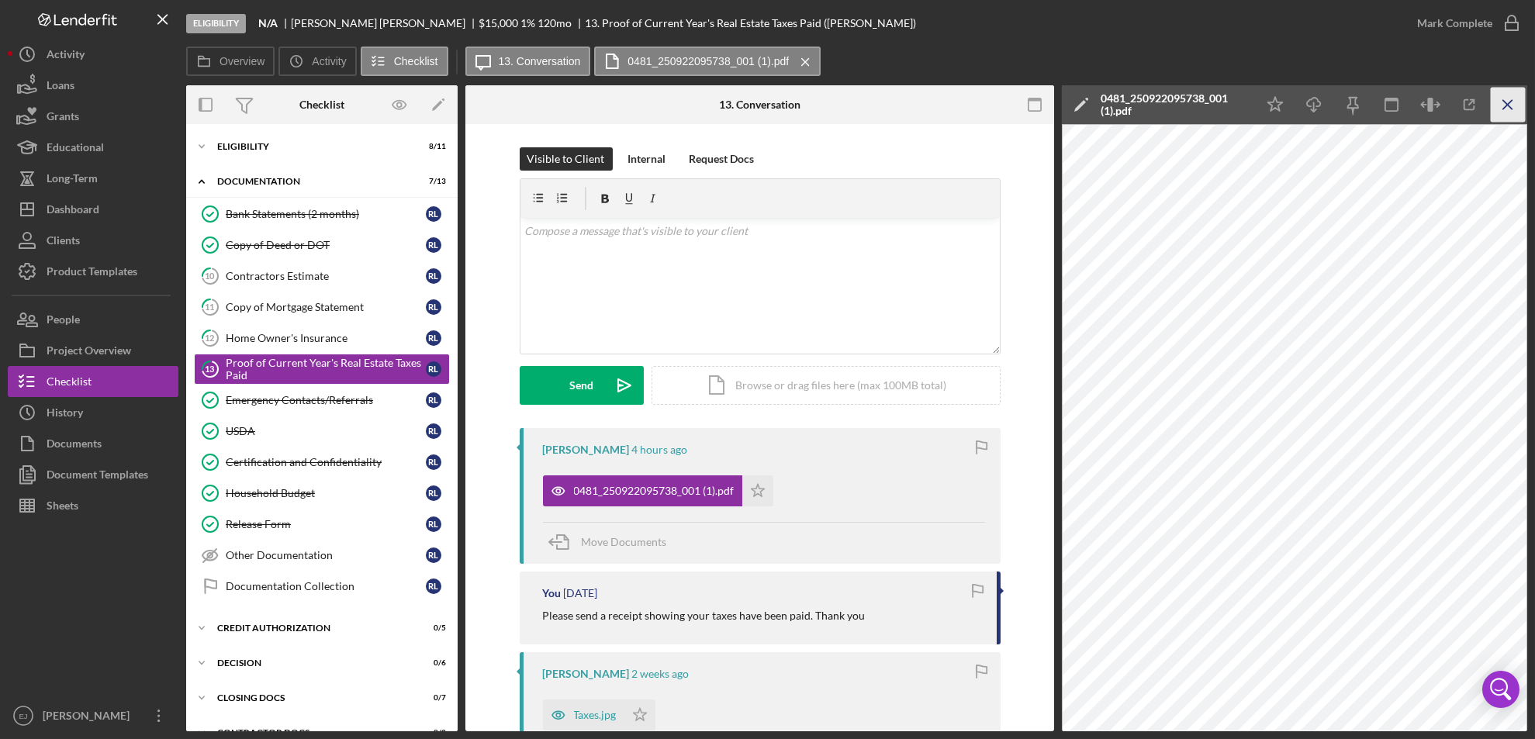
click at [1509, 99] on icon "Icon/Menu Close" at bounding box center [1508, 105] width 35 height 35
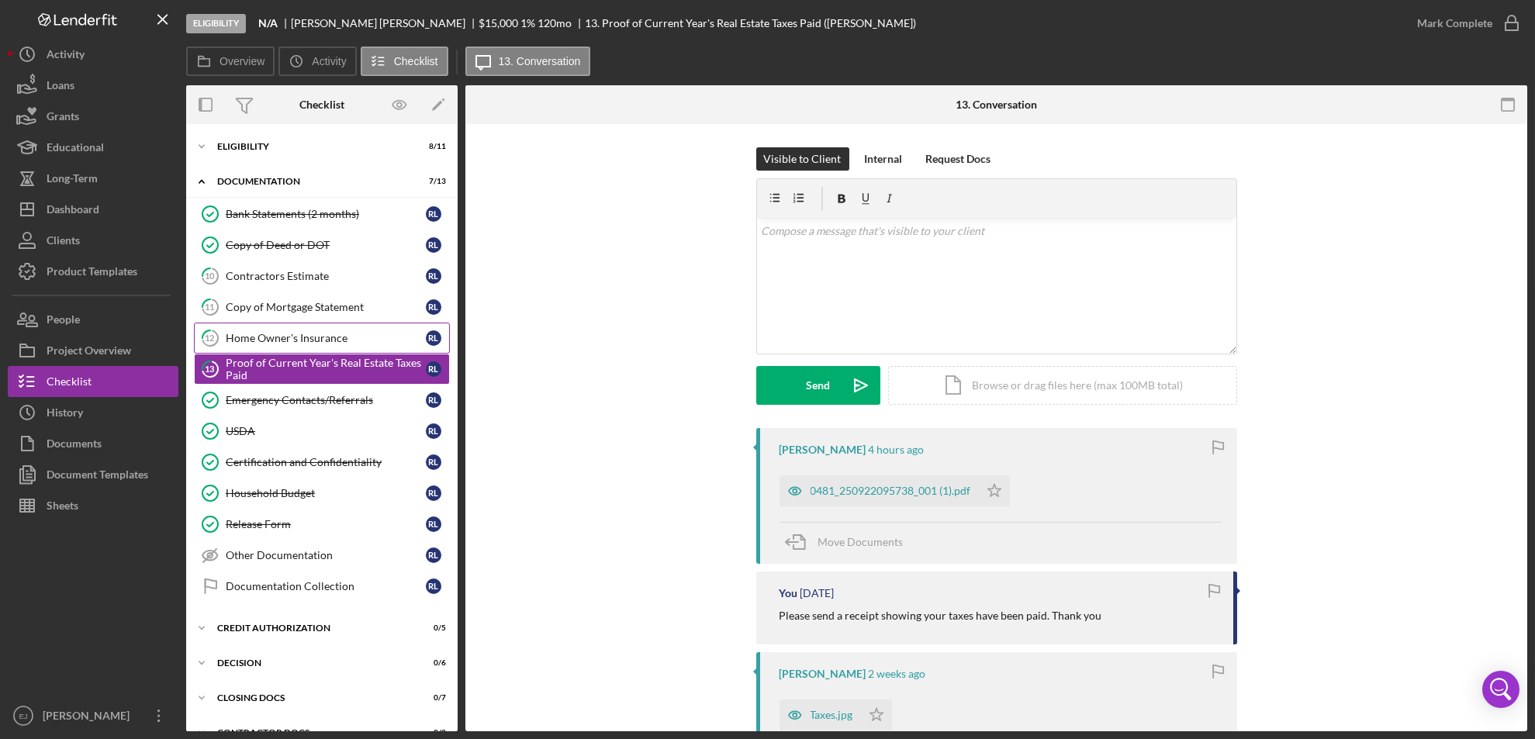
click at [305, 335] on div "Home Owner's Insurance" at bounding box center [326, 338] width 200 height 12
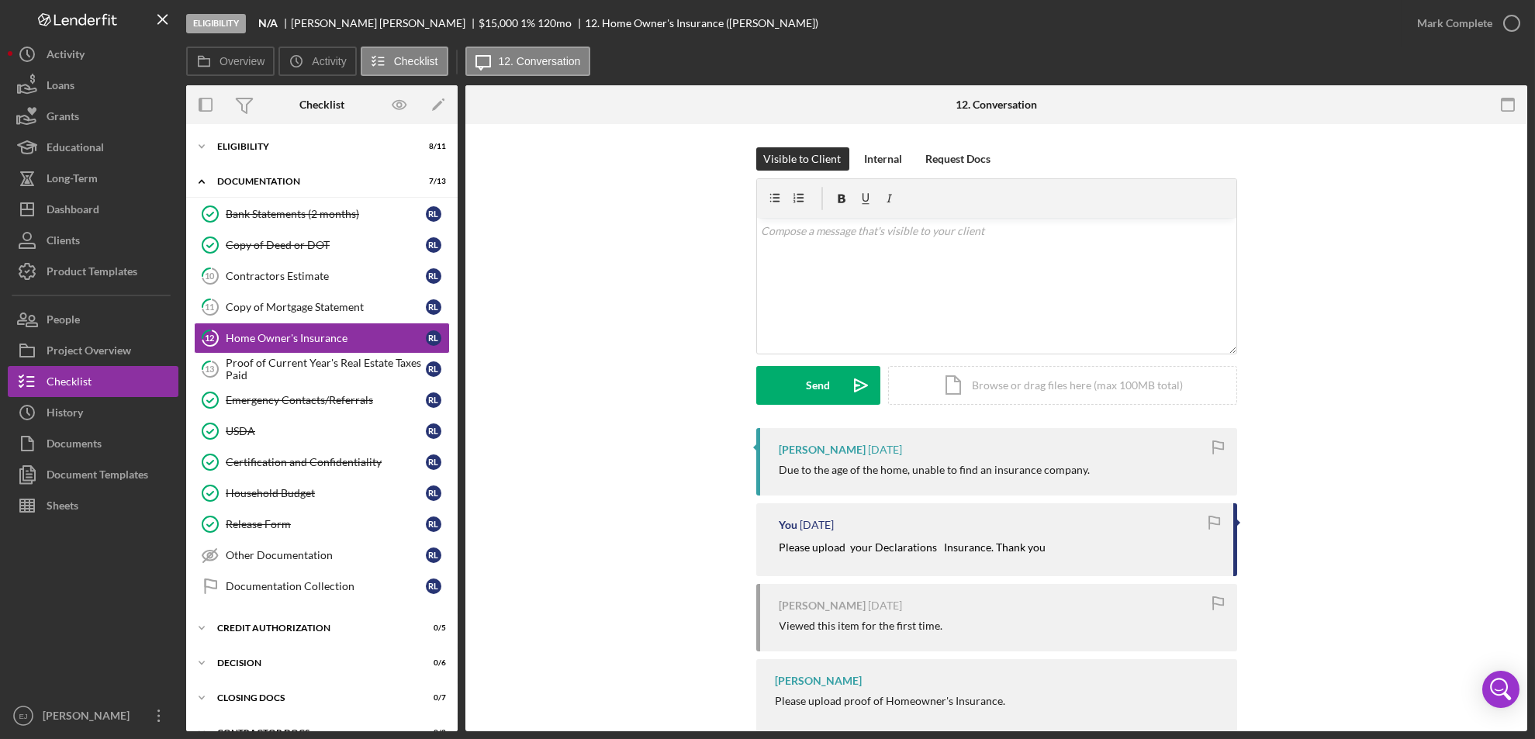
scroll to position [35, 0]
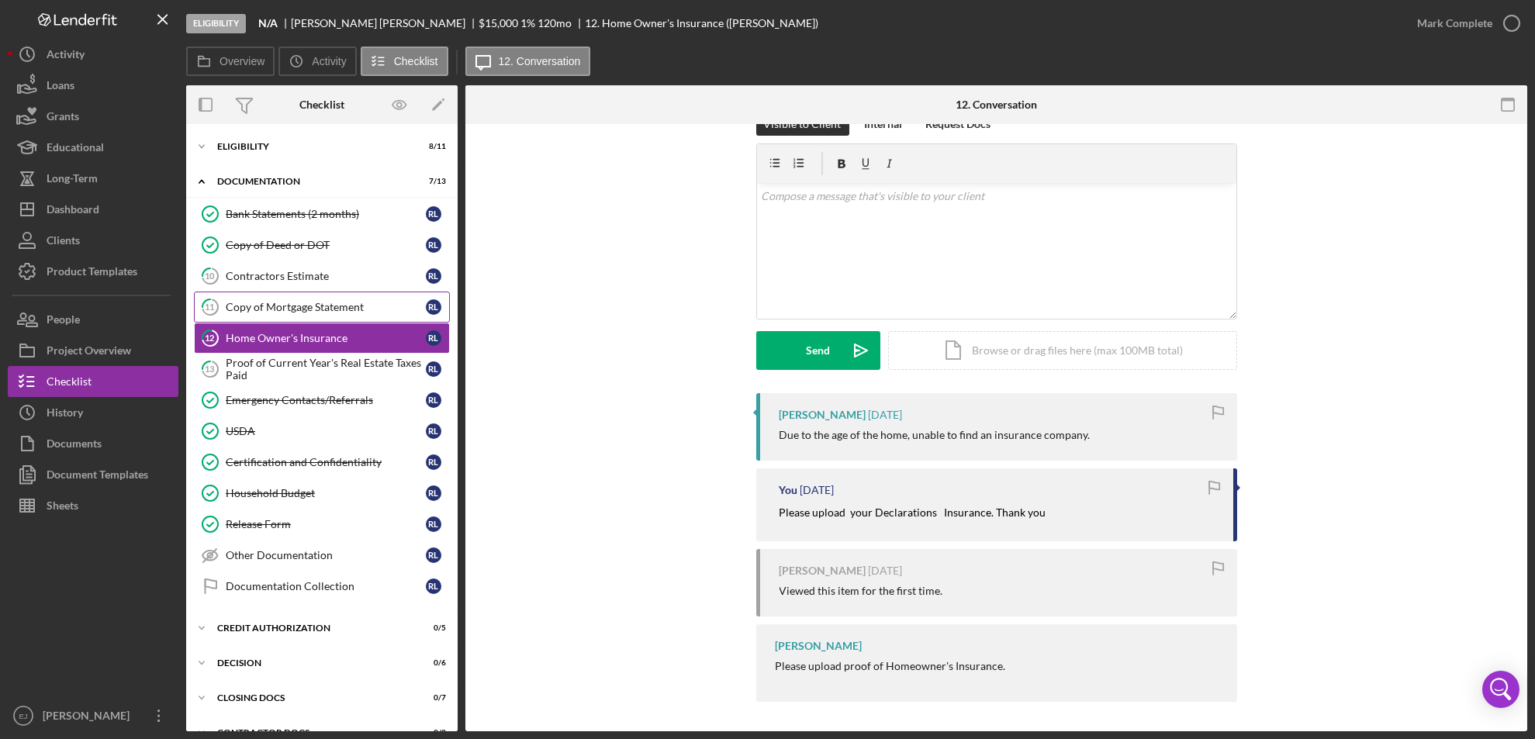
click at [323, 309] on div "Copy of Mortgage Statement" at bounding box center [326, 307] width 200 height 12
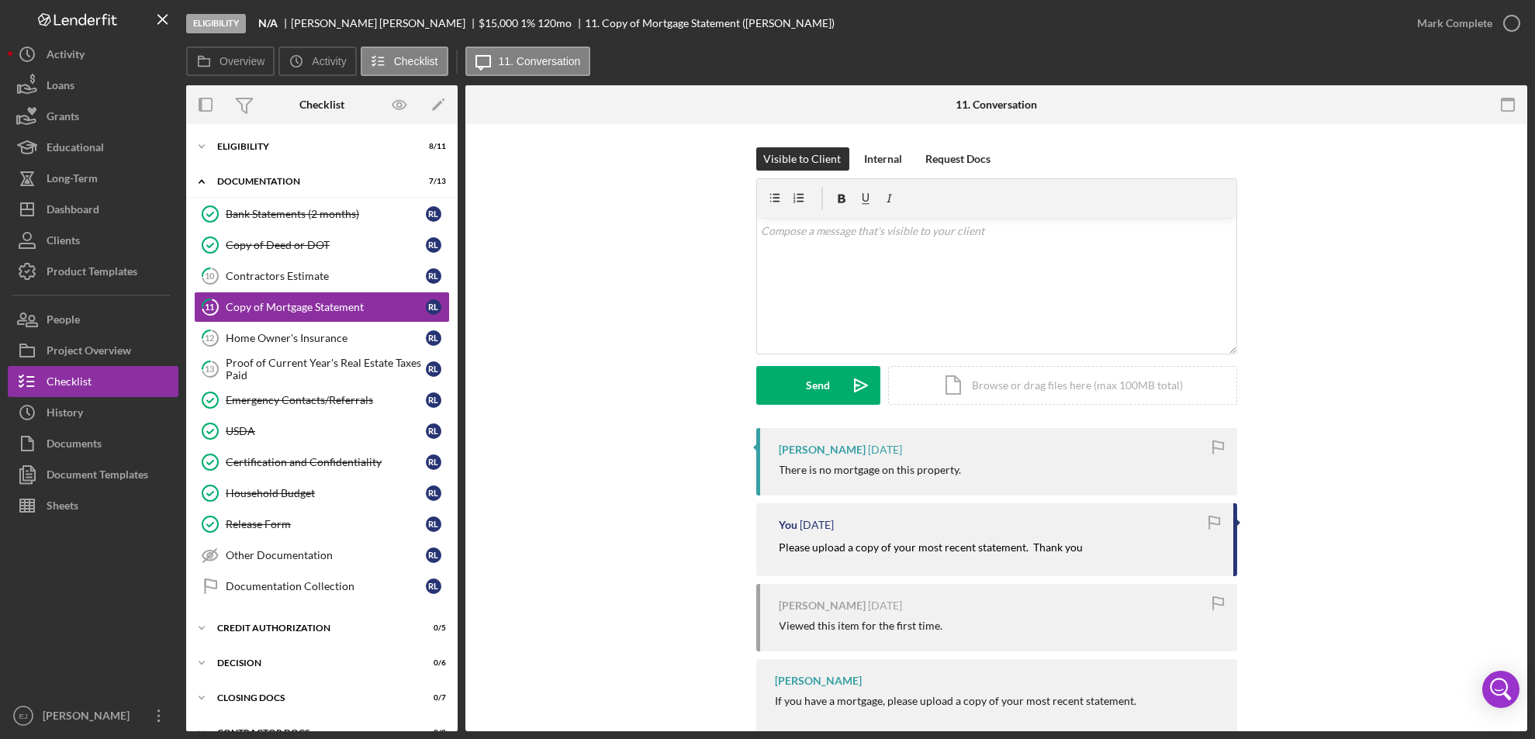
click at [1521, 723] on div "Visible to Client Internal Request Docs v Color teal Color pink Remove color Ad…" at bounding box center [997, 446] width 1062 height 644
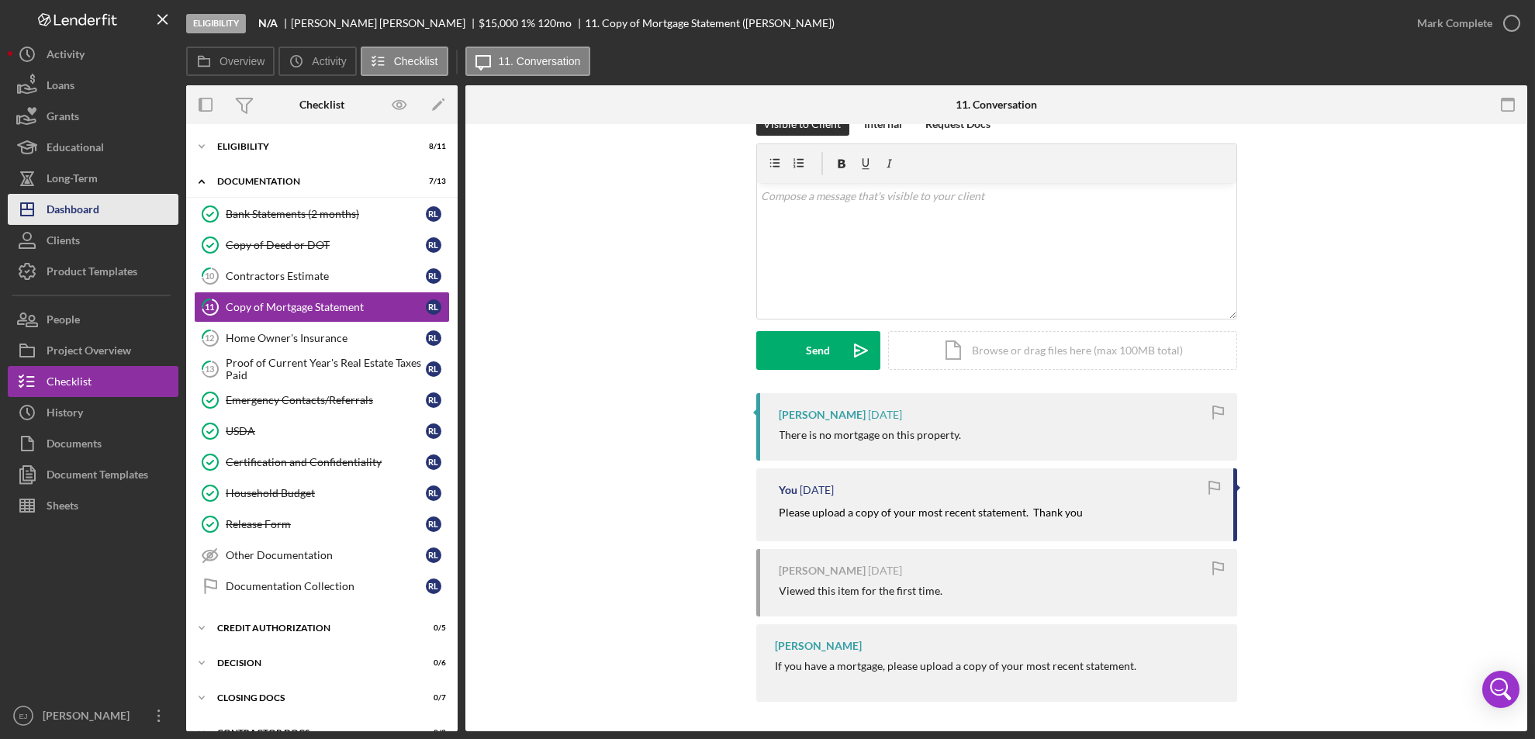
click at [73, 204] on div "Dashboard" at bounding box center [73, 211] width 53 height 35
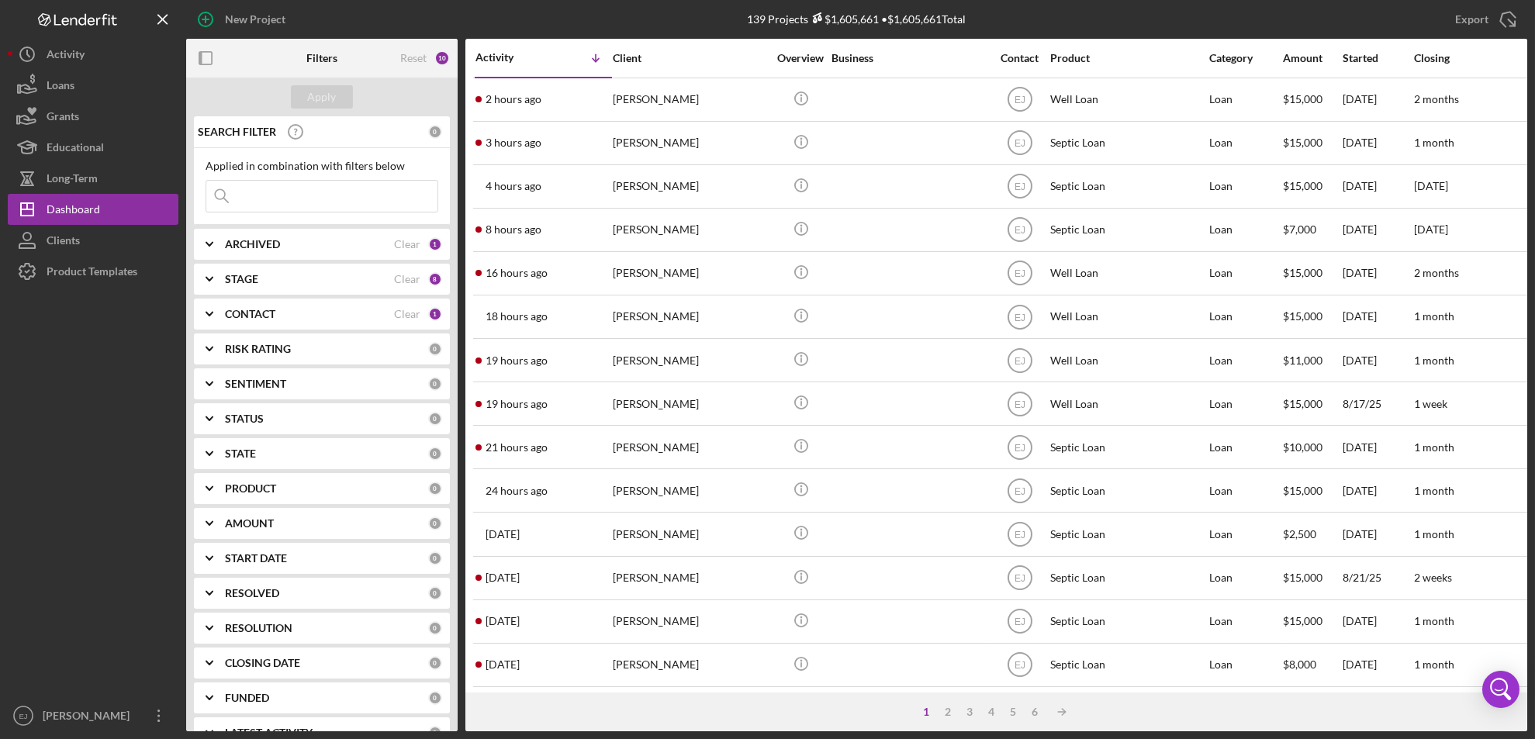
scroll to position [506, 0]
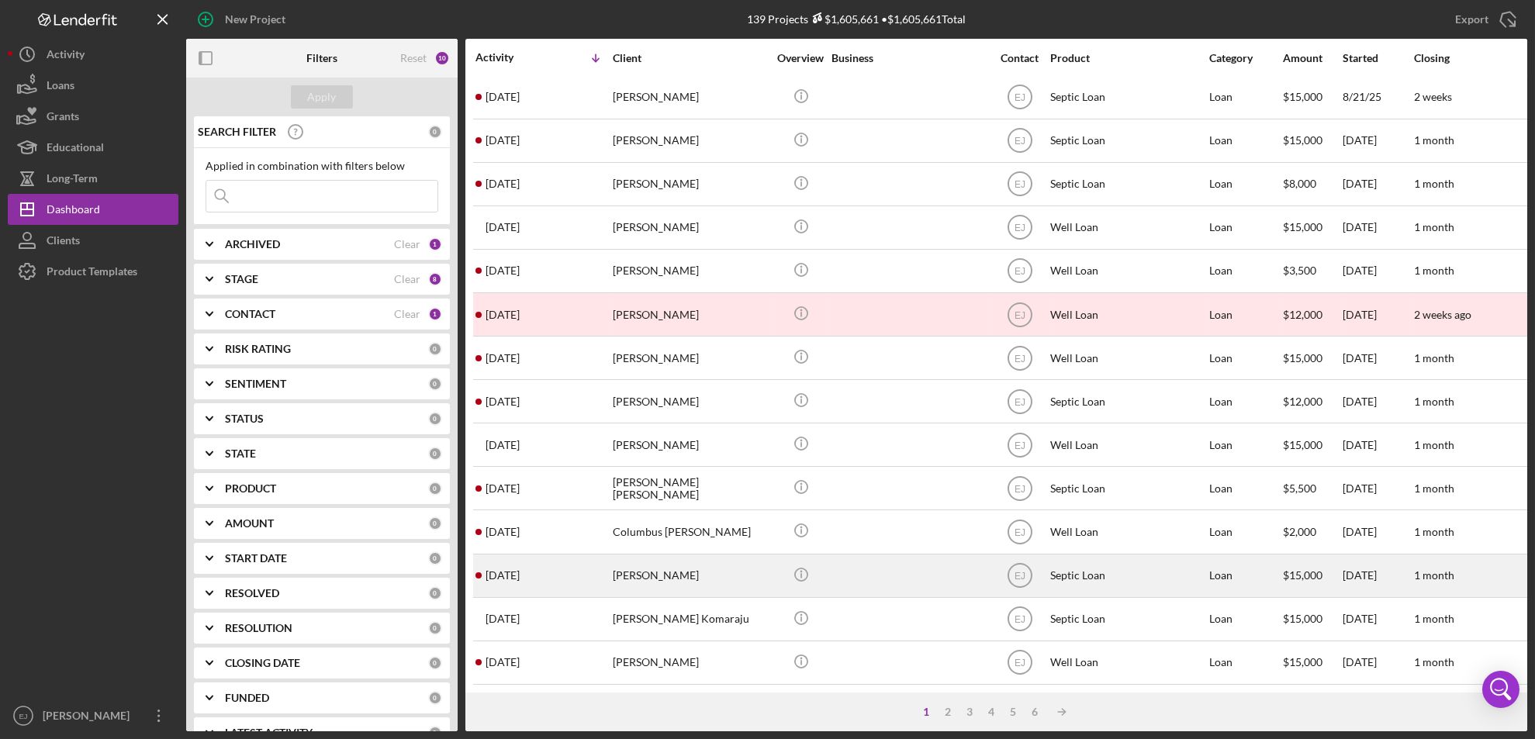
click at [638, 569] on div "[PERSON_NAME]" at bounding box center [690, 576] width 155 height 41
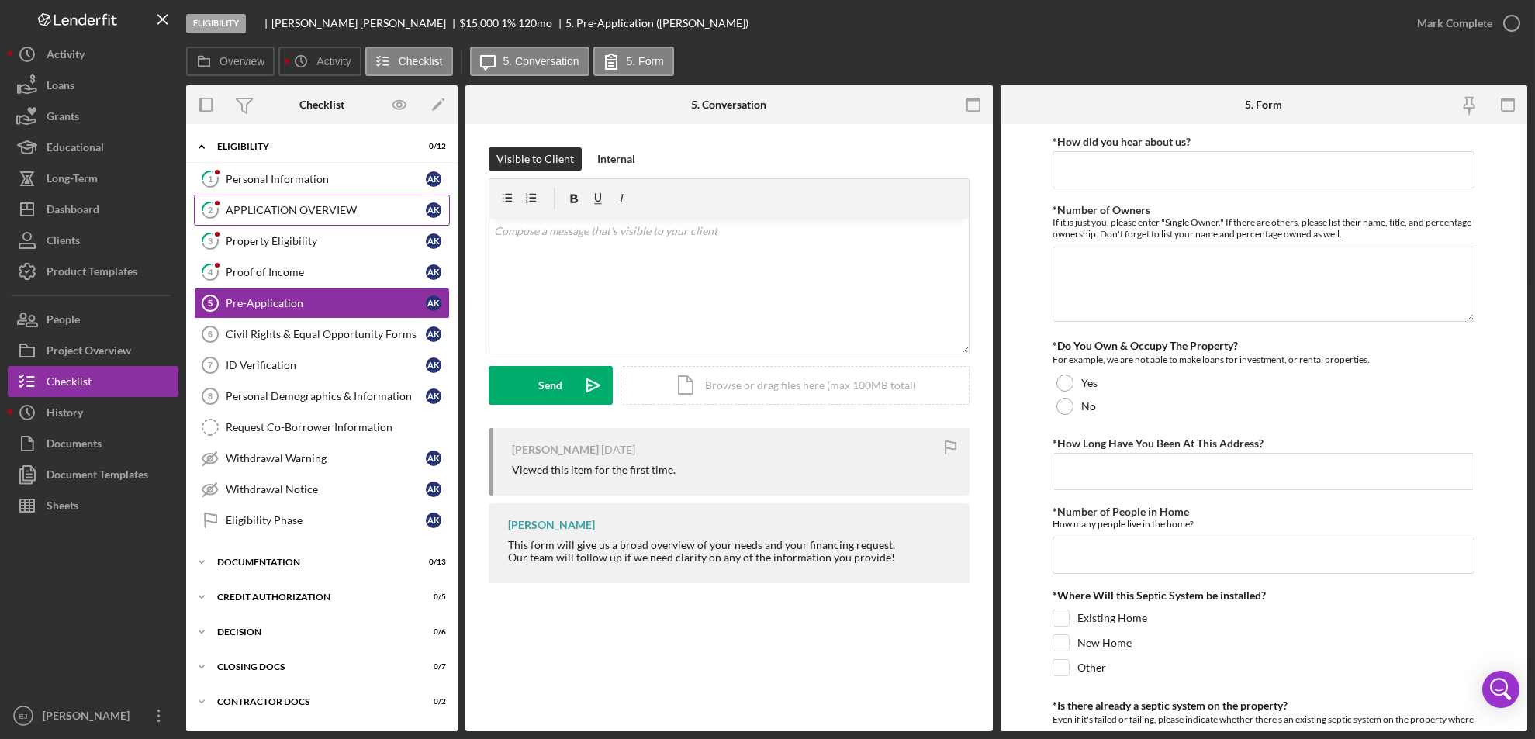
click at [313, 217] on link "2 APPLICATION OVERVIEW A K" at bounding box center [322, 210] width 256 height 31
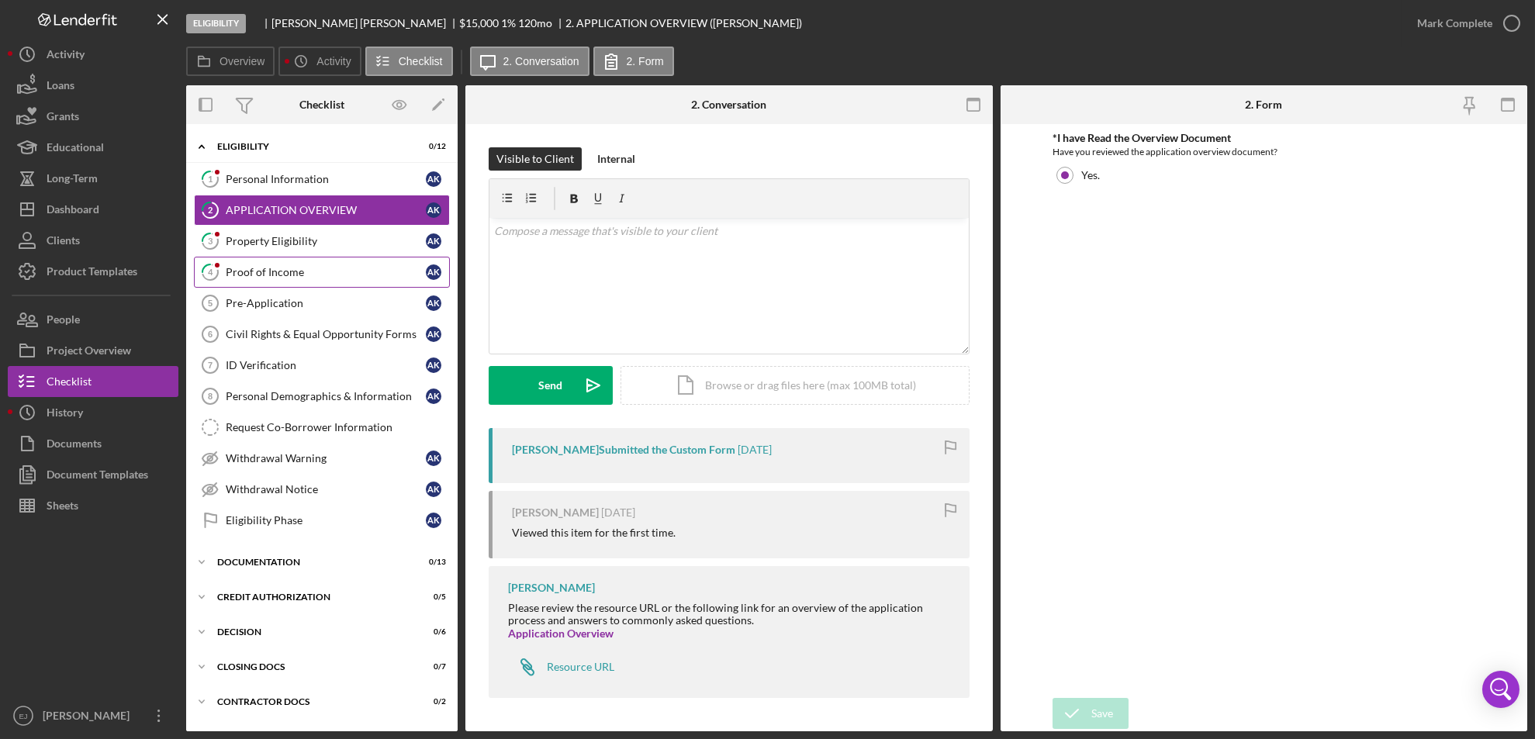
click at [283, 265] on link "4 Proof of Income A K" at bounding box center [322, 272] width 256 height 31
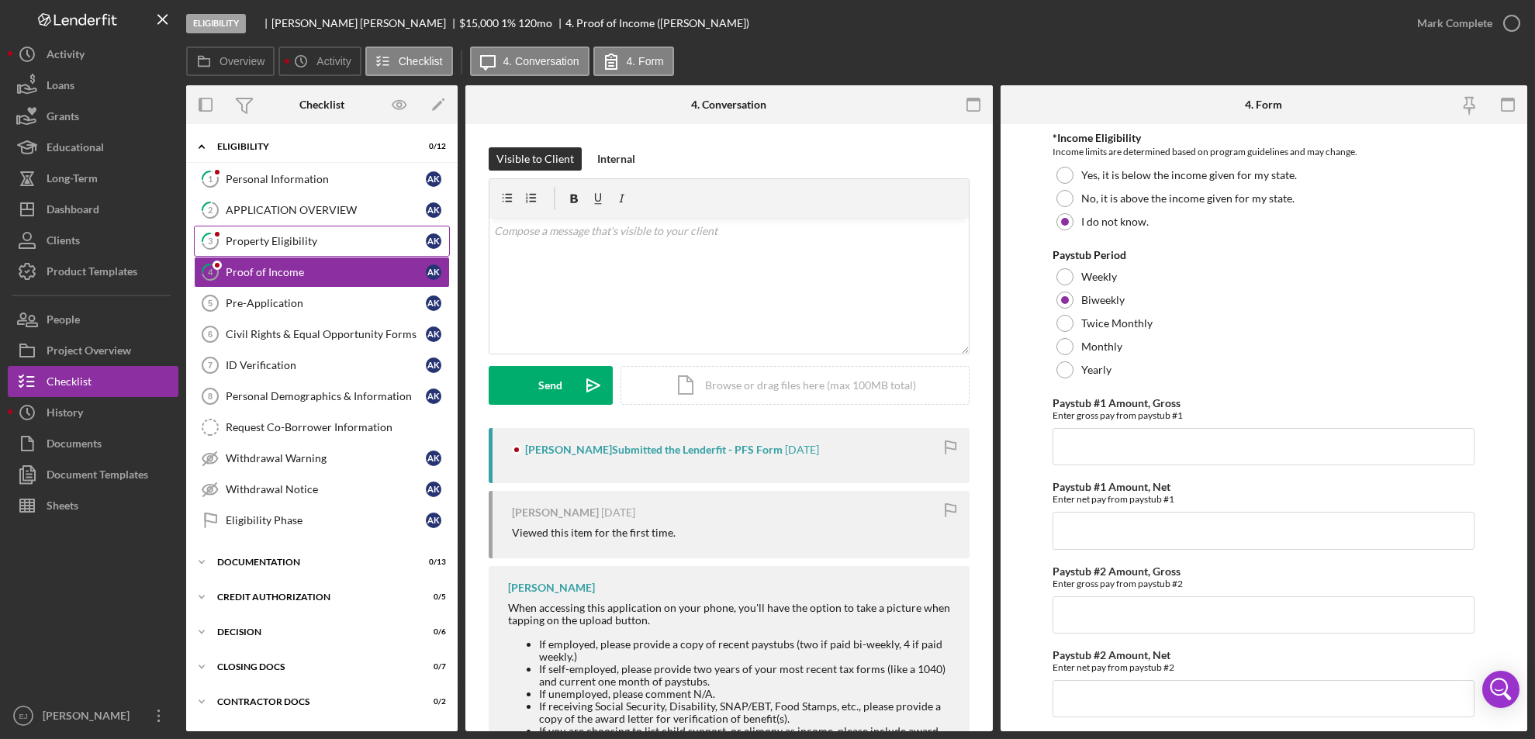
click at [275, 246] on div "Property Eligibility" at bounding box center [326, 241] width 200 height 12
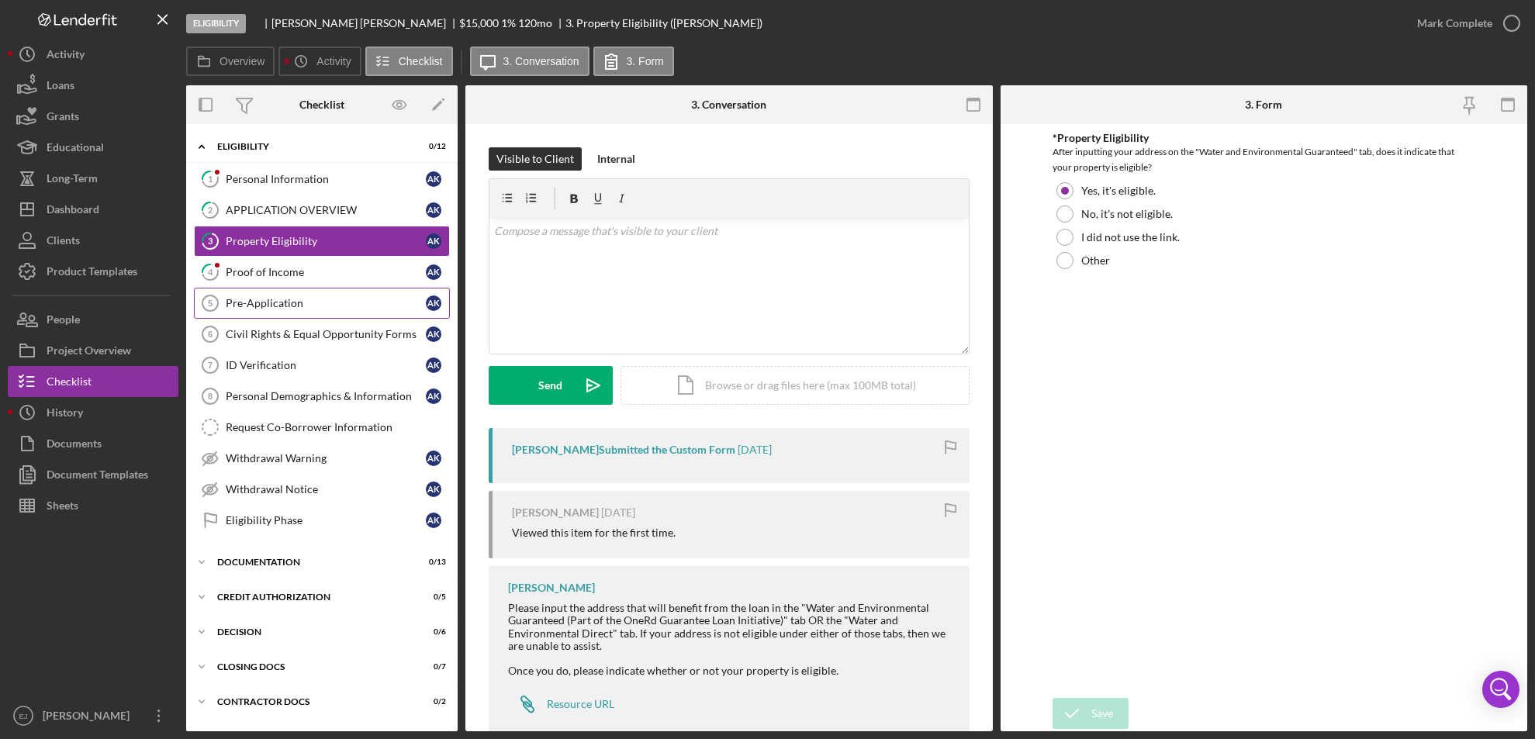
click at [338, 310] on link "Pre-Application 5 Pre-Application A K" at bounding box center [322, 303] width 256 height 31
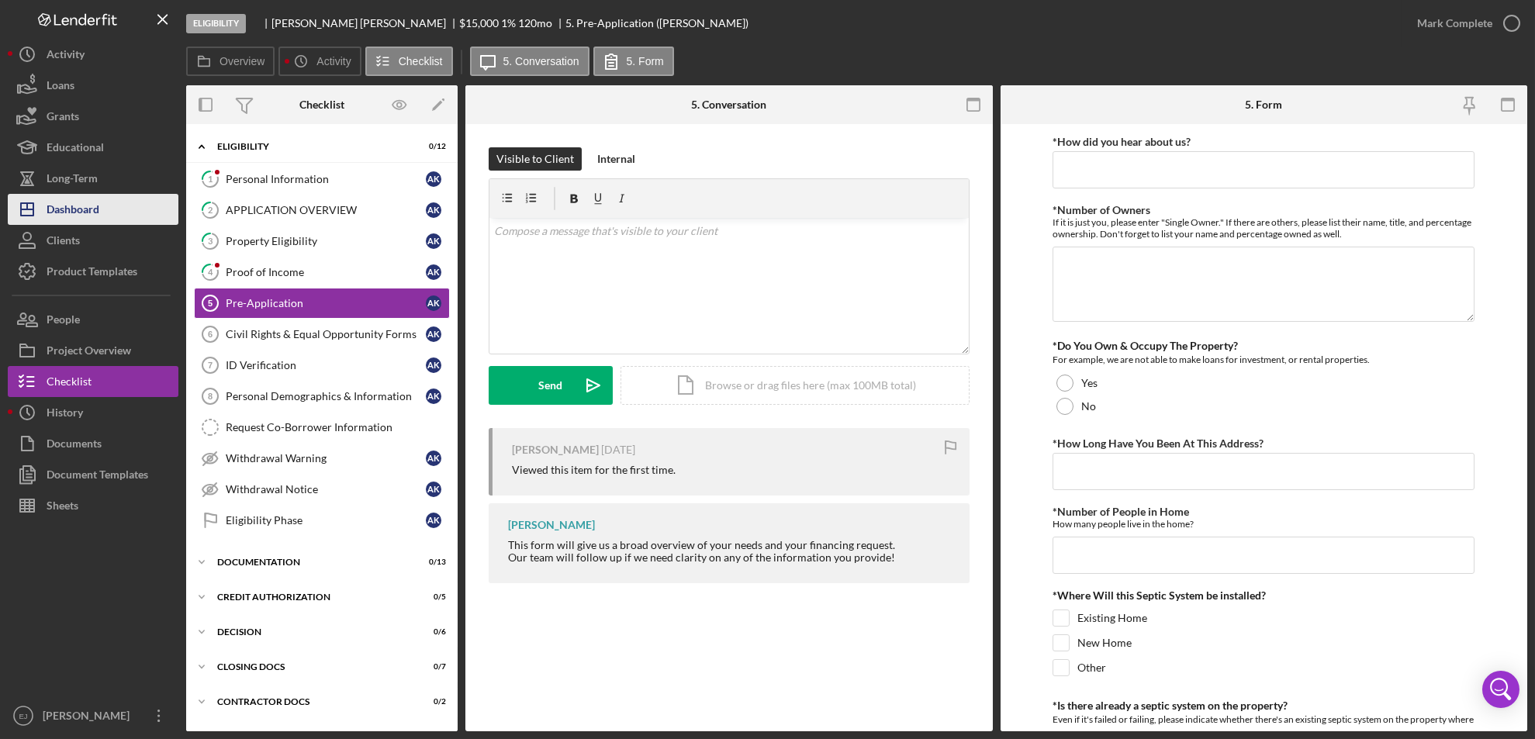
click at [81, 199] on div "Dashboard" at bounding box center [73, 211] width 53 height 35
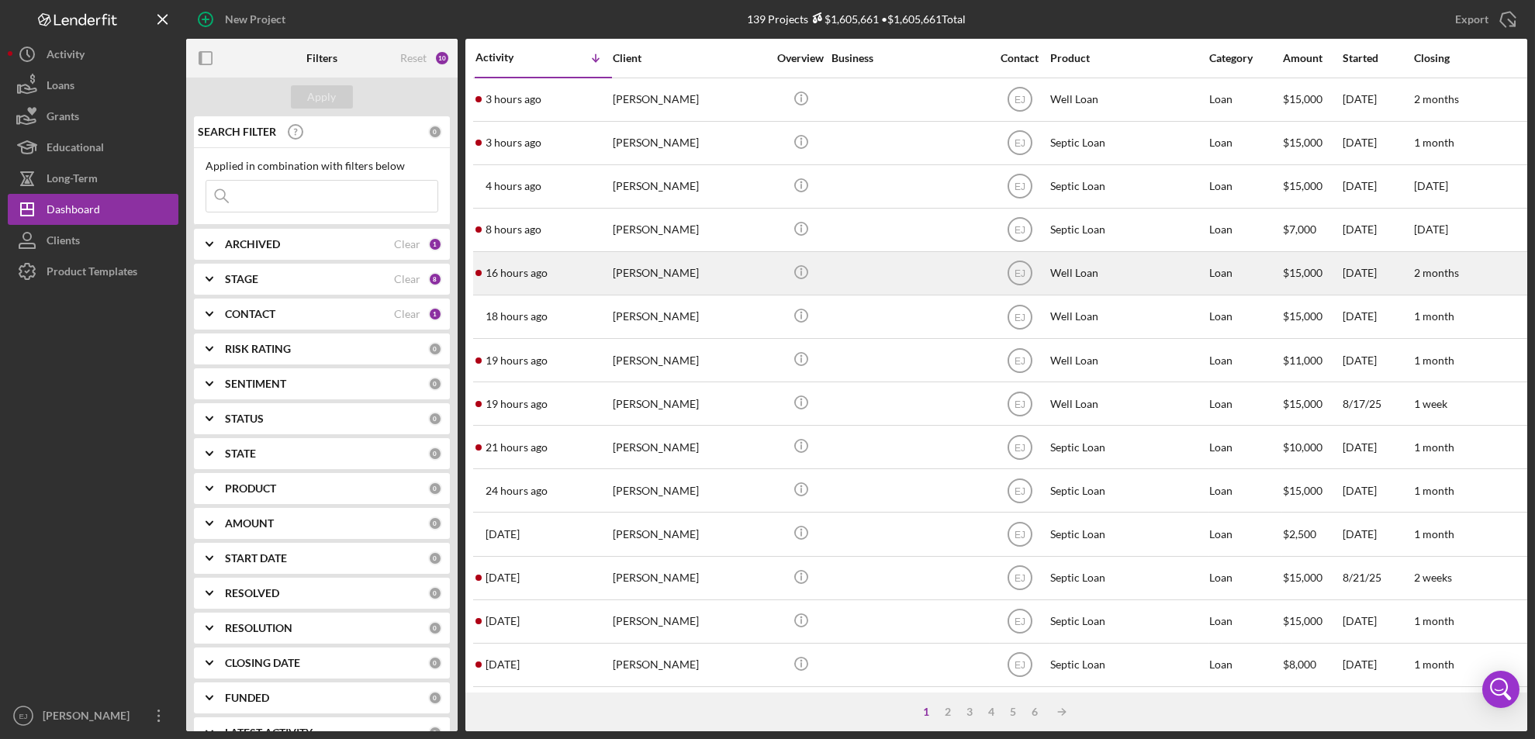
click at [663, 274] on div "[PERSON_NAME]" at bounding box center [690, 273] width 155 height 41
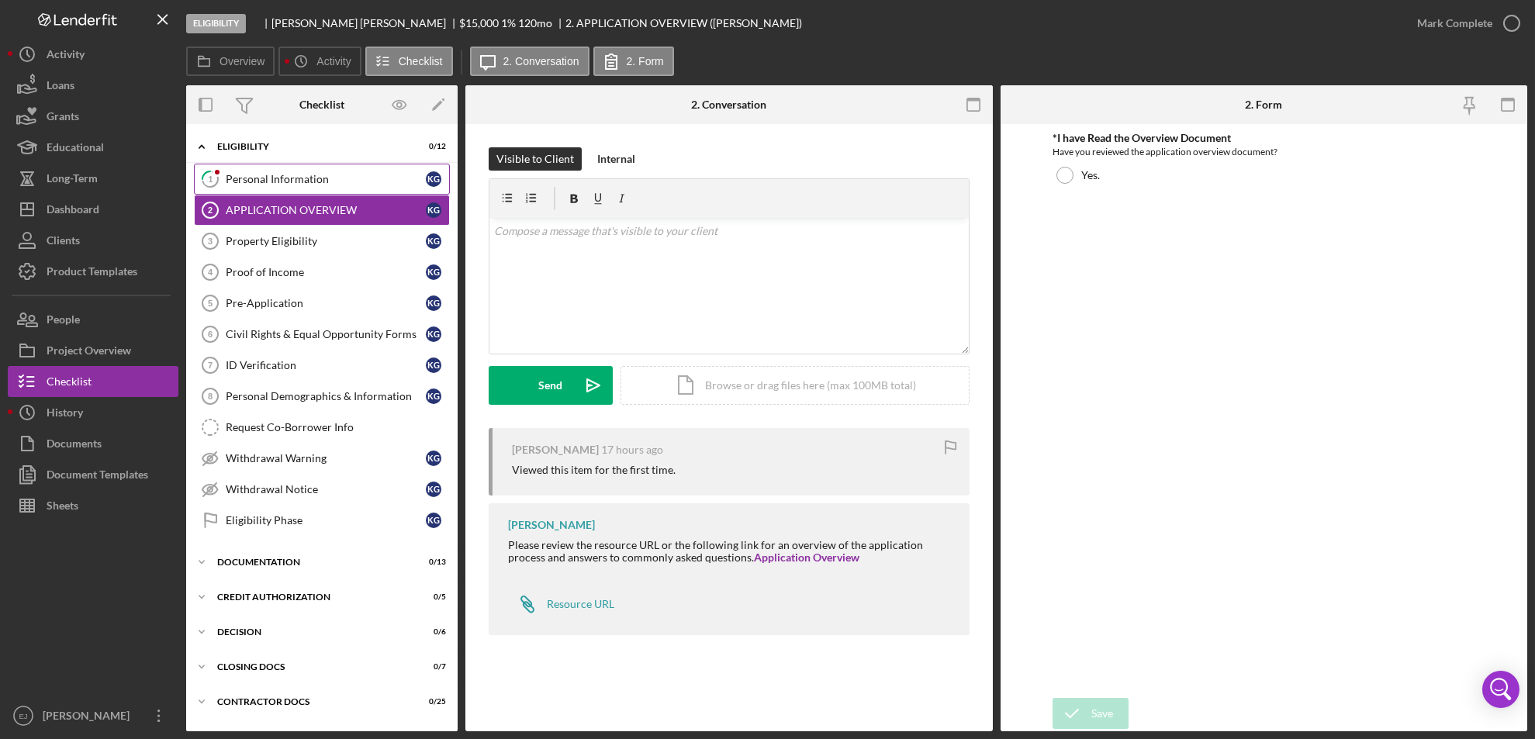
click at [270, 176] on div "Personal Information" at bounding box center [326, 179] width 200 height 12
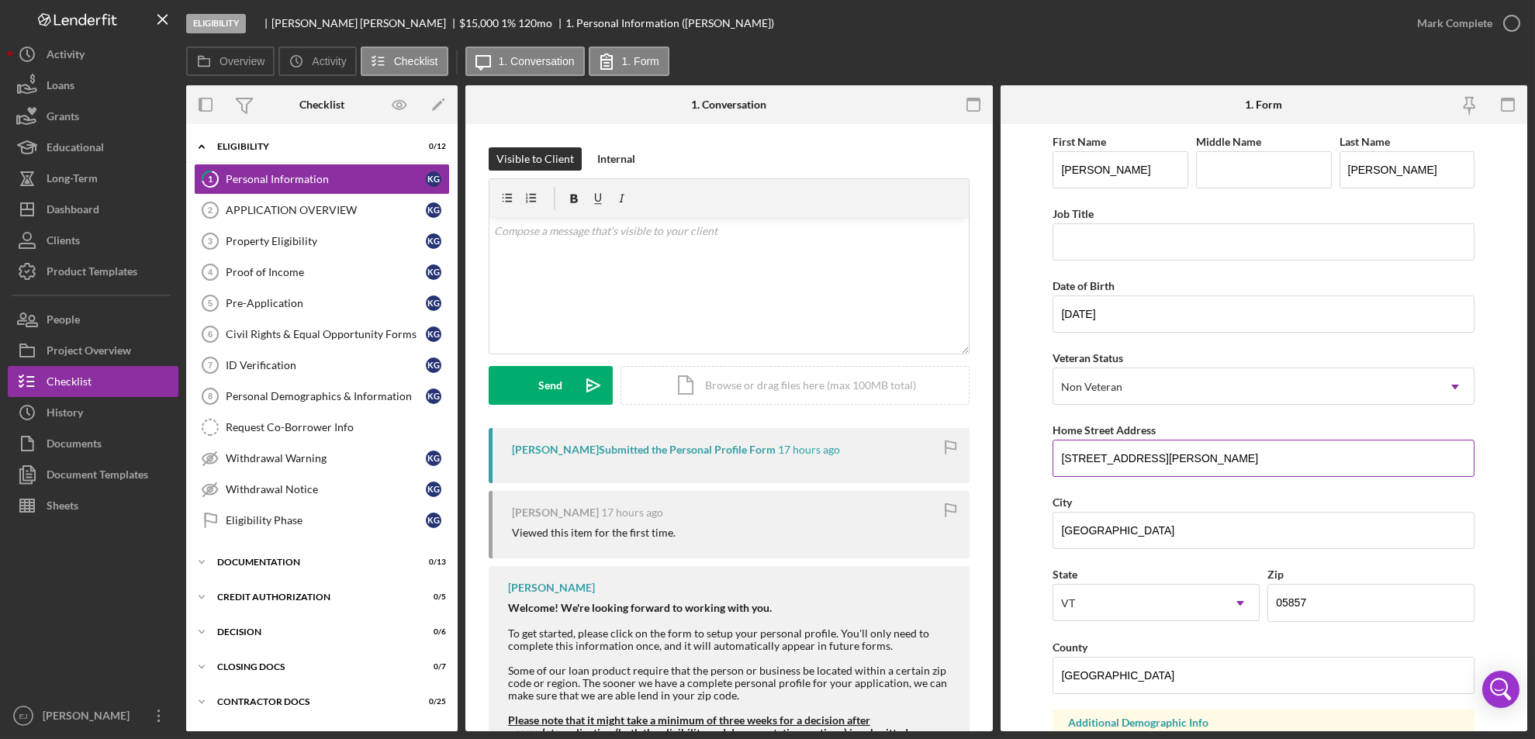
drag, startPoint x: 1062, startPoint y: 448, endPoint x: 1203, endPoint y: 466, distance: 141.6
click at [1203, 466] on input "[STREET_ADDRESS][PERSON_NAME]" at bounding box center [1264, 458] width 422 height 37
click at [296, 238] on div "Property Eligibility" at bounding box center [326, 241] width 200 height 12
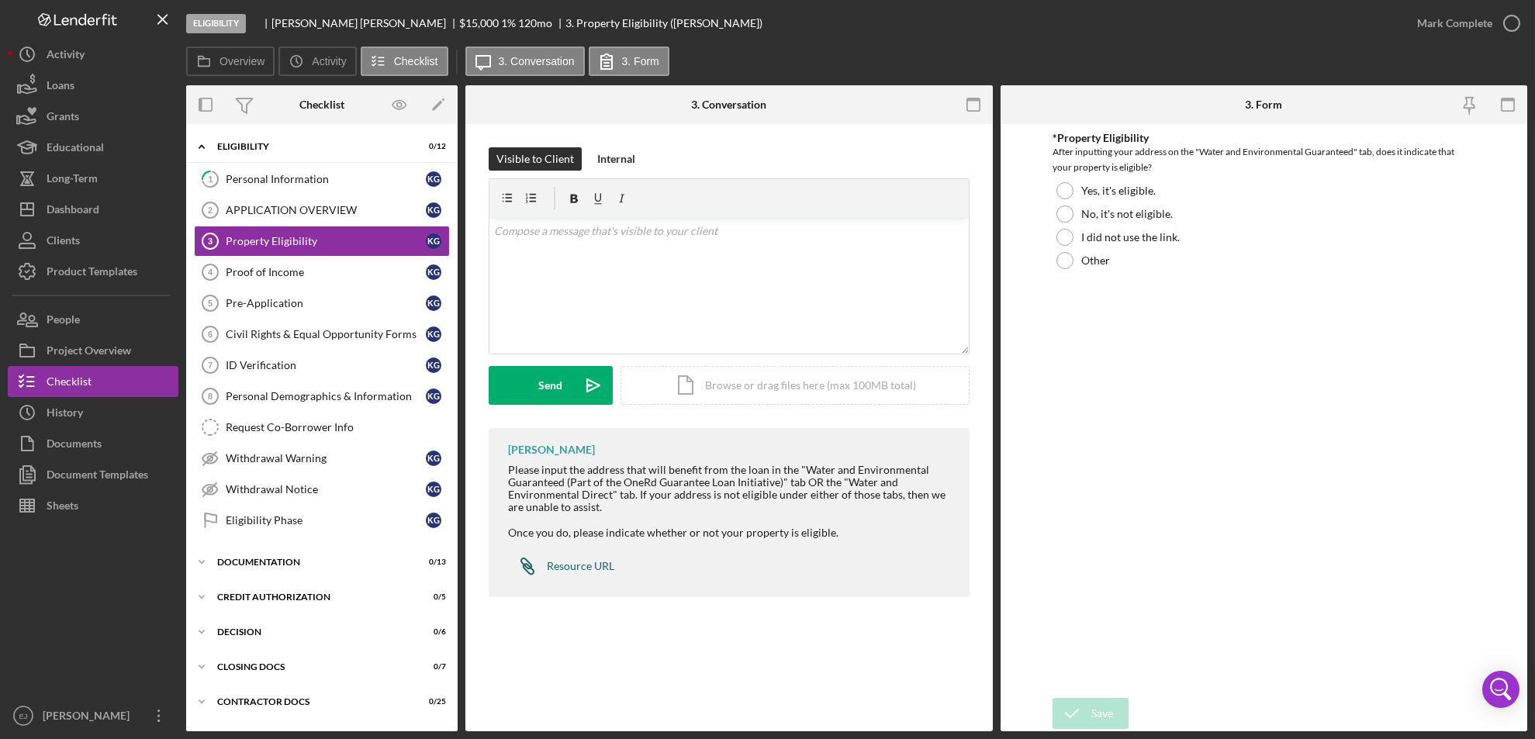
click at [598, 565] on div "Resource URL" at bounding box center [581, 566] width 68 height 12
click at [716, 396] on div "Icon/Document Browse or drag files here (max 100MB total) Tap to choose files o…" at bounding box center [795, 385] width 349 height 39
click at [593, 377] on icon "Icon/Upload" at bounding box center [593, 385] width 39 height 39
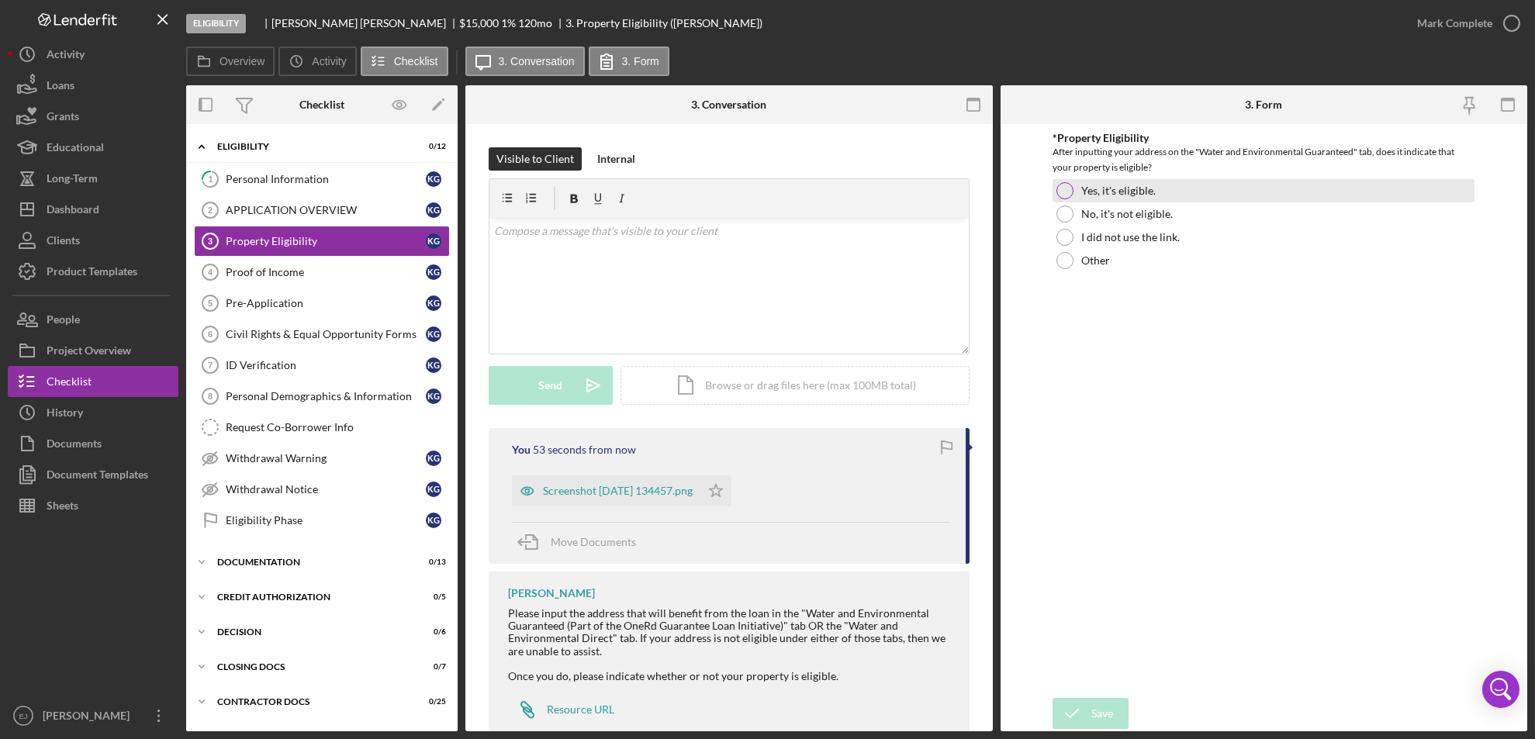
click at [1068, 190] on div at bounding box center [1065, 190] width 17 height 17
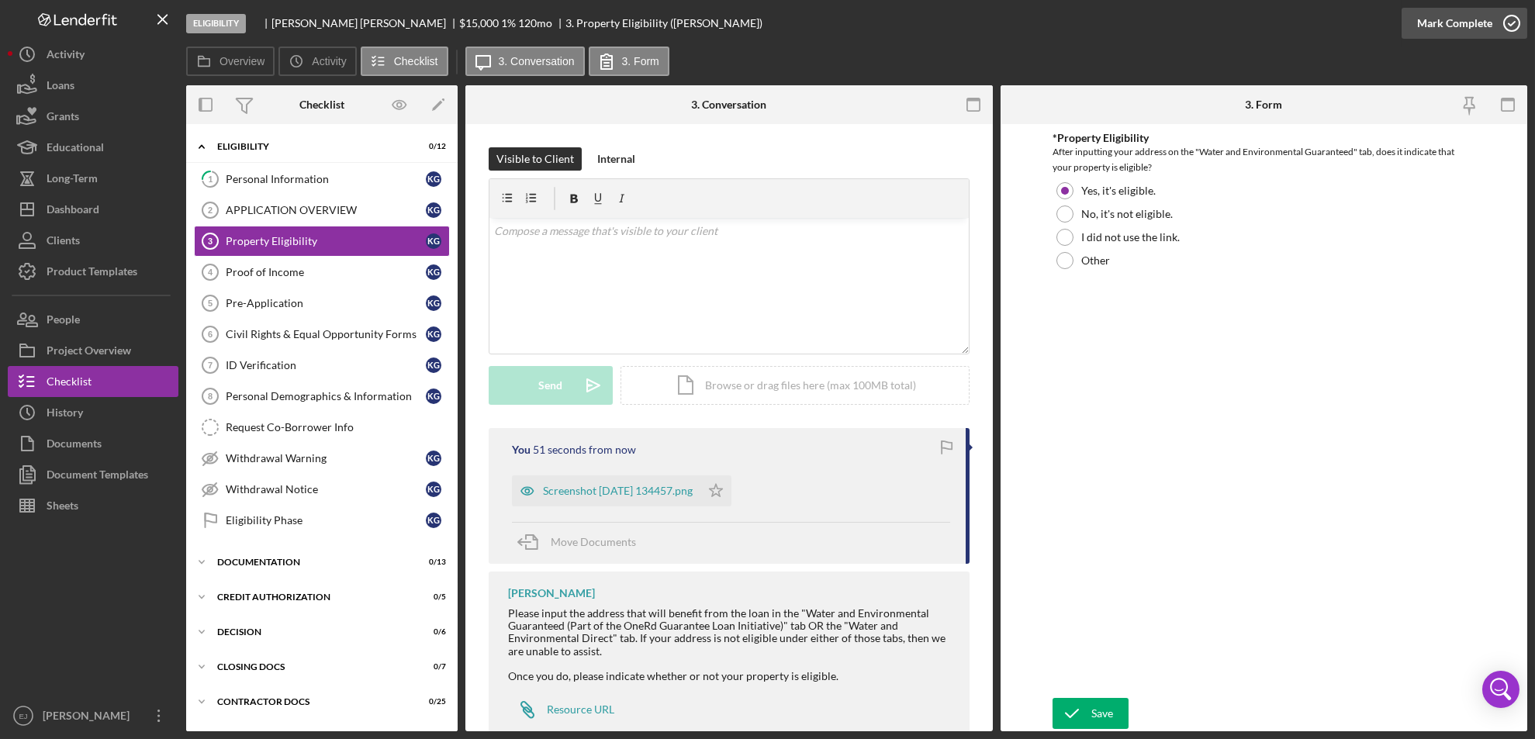
click at [1508, 16] on circle "button" at bounding box center [1512, 24] width 16 height 16
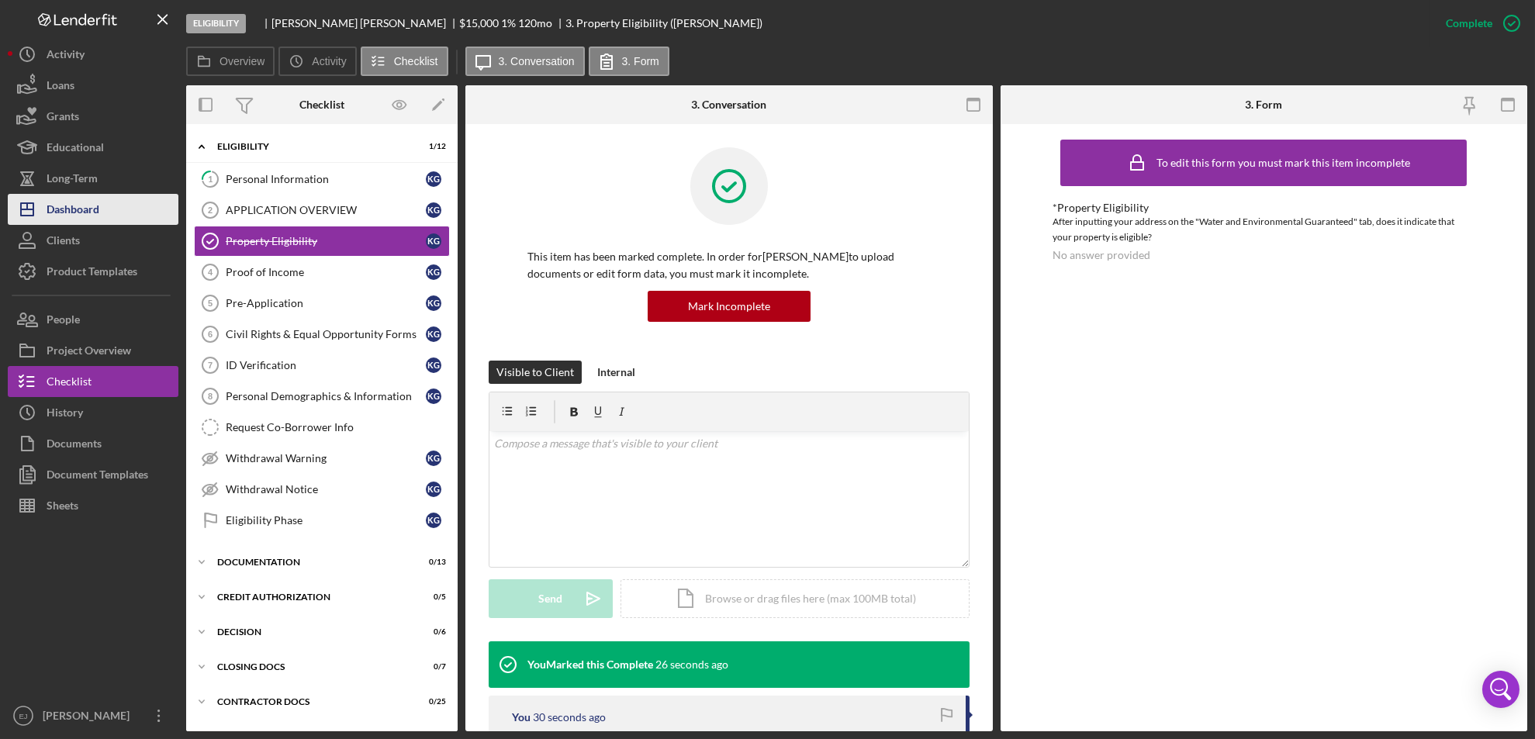
click at [116, 214] on button "Icon/Dashboard Dashboard" at bounding box center [93, 209] width 171 height 31
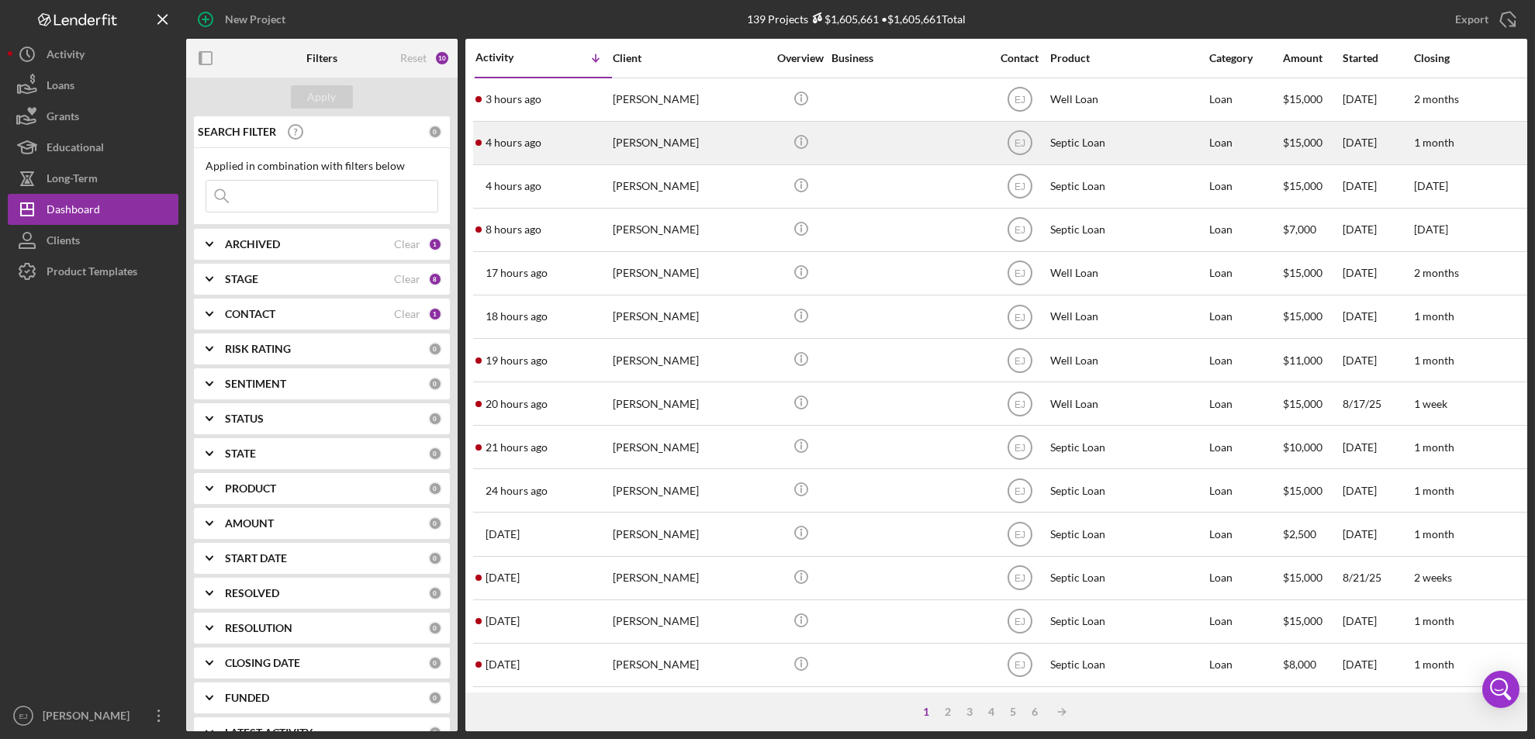
click at [672, 142] on div "[PERSON_NAME]" at bounding box center [690, 143] width 155 height 41
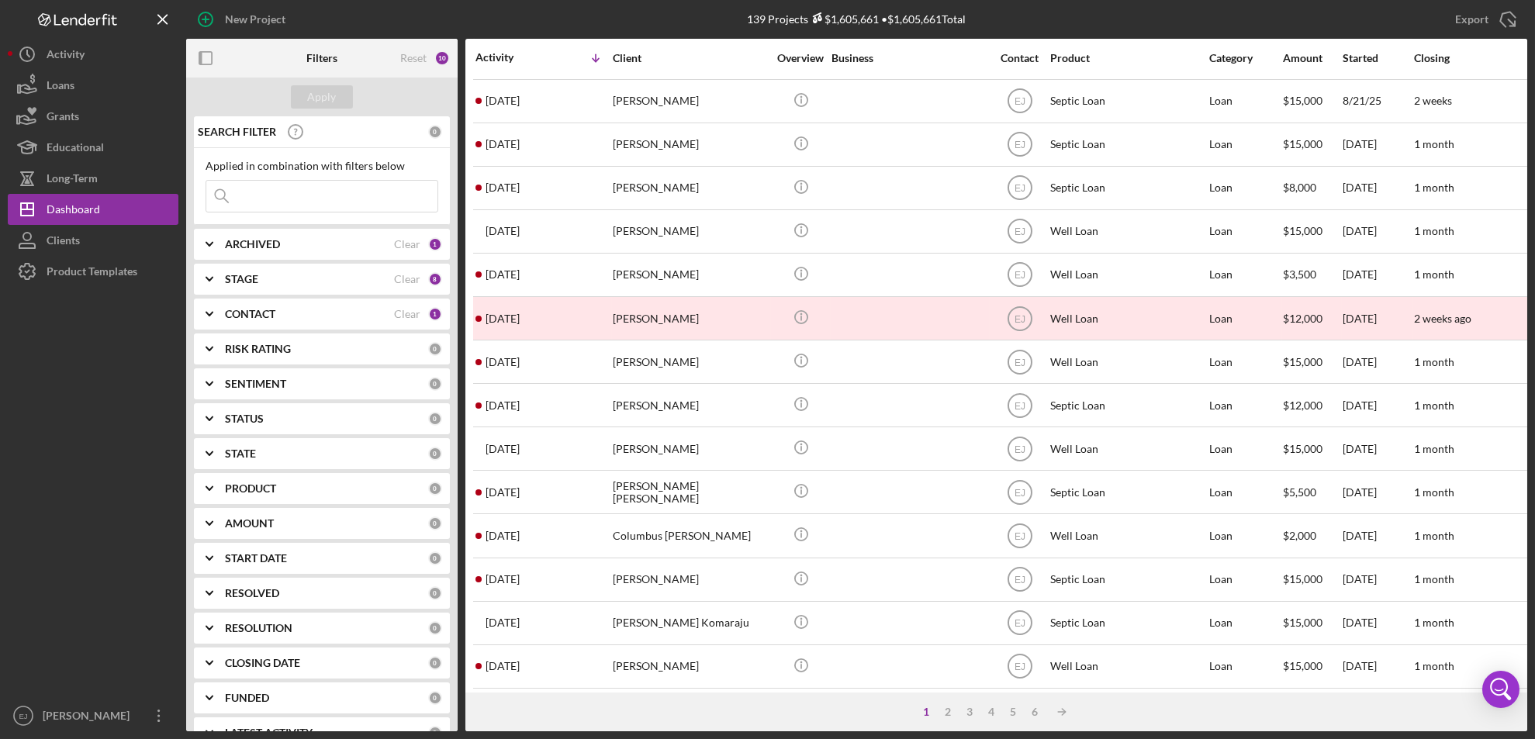
scroll to position [506, 0]
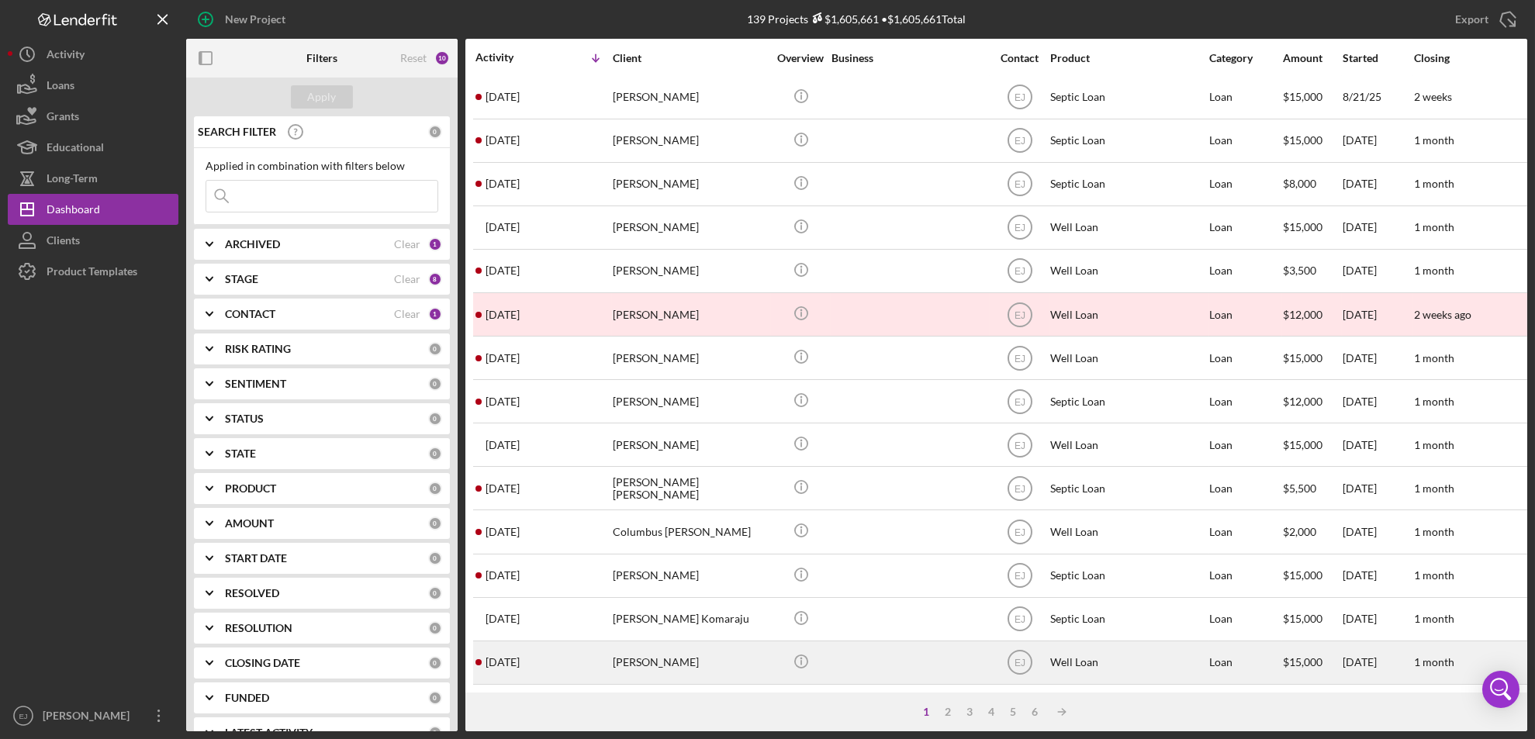
click at [566, 667] on div "[DATE] [PERSON_NAME]" at bounding box center [544, 662] width 136 height 41
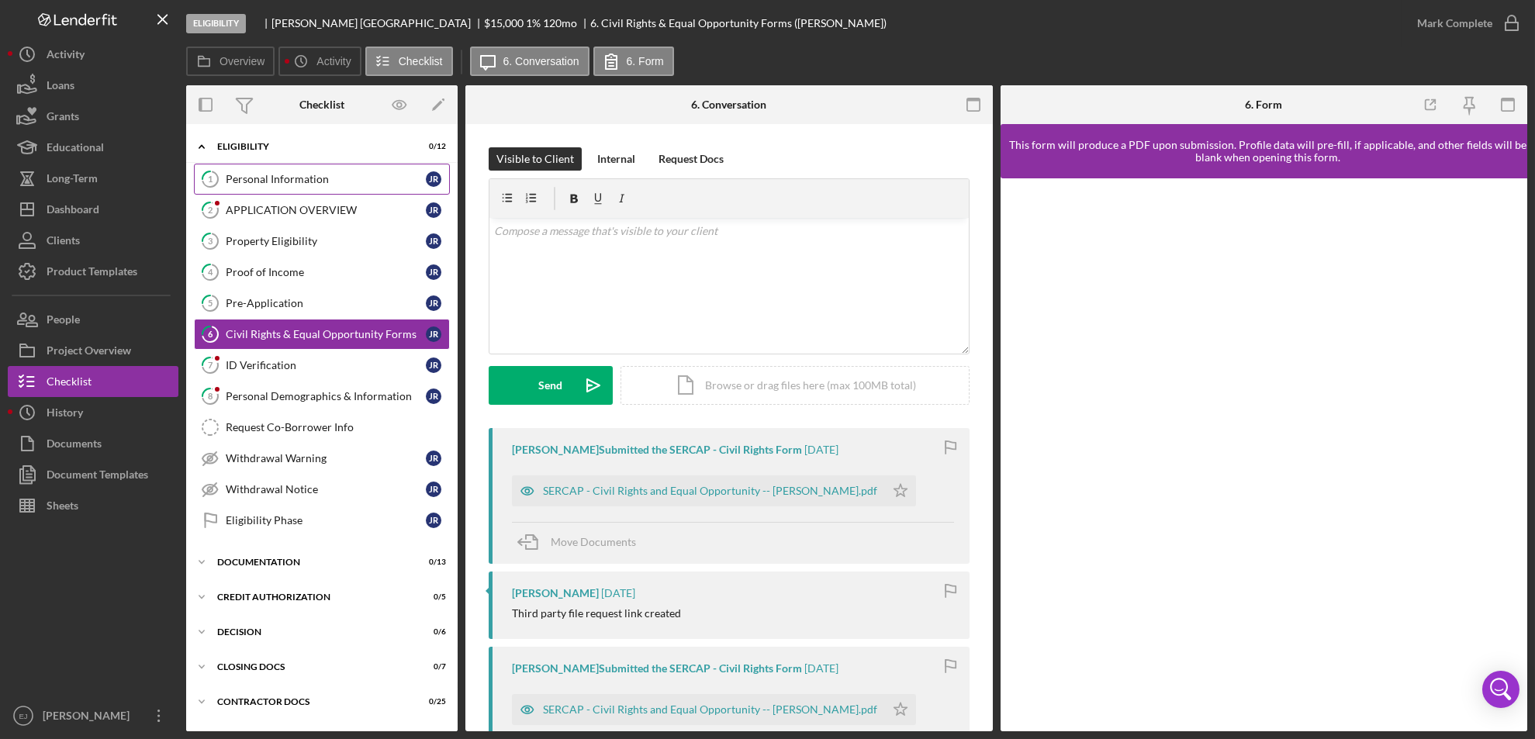
click at [271, 165] on link "1 Personal Information J R" at bounding box center [322, 179] width 256 height 31
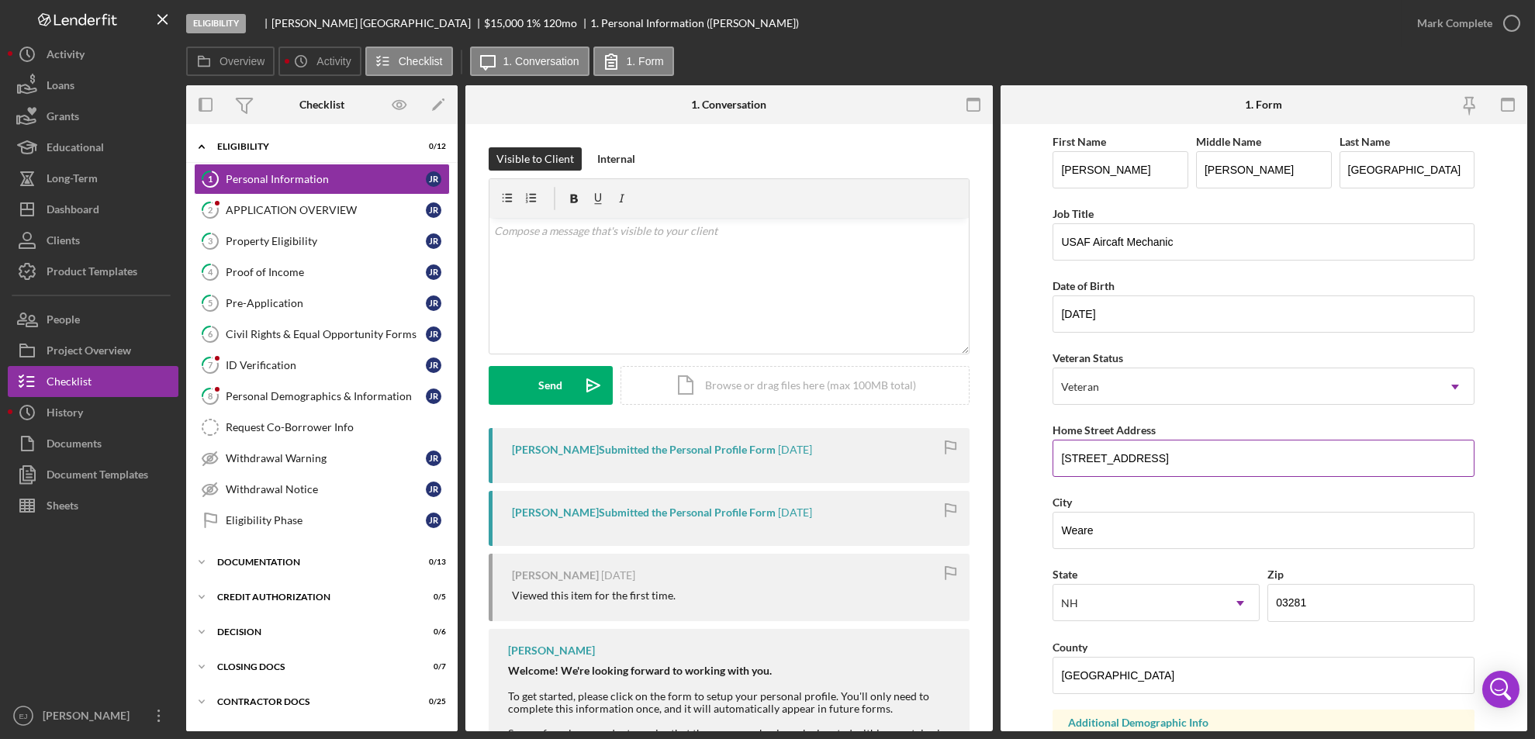
drag, startPoint x: 1062, startPoint y: 462, endPoint x: 1164, endPoint y: 450, distance: 102.4
click at [1164, 450] on input "[STREET_ADDRESS]" at bounding box center [1264, 458] width 422 height 37
